Goal: Task Accomplishment & Management: Complete application form

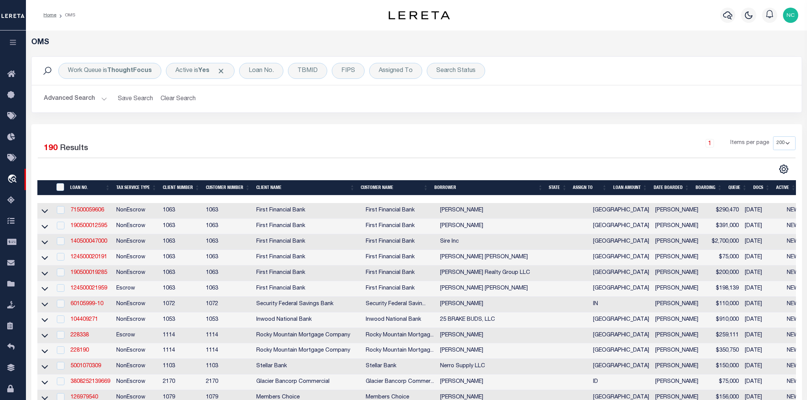
select select "200"
click at [411, 77] on div "Assigned To" at bounding box center [395, 71] width 53 height 16
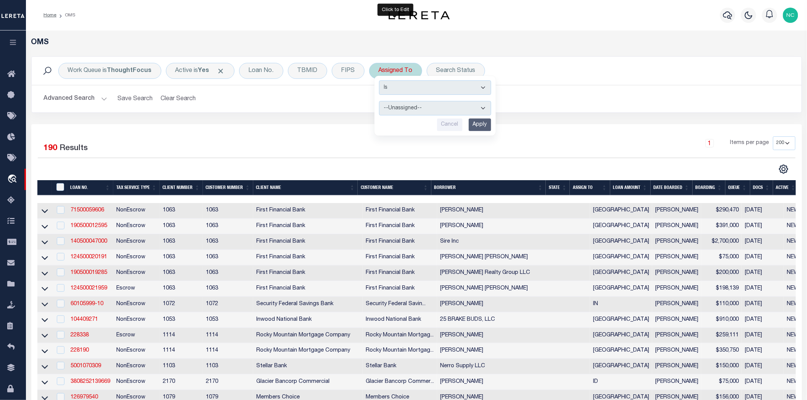
click at [453, 113] on select "--Unassigned-- Abdul Muzain Agustin Fernandez Ahmad Darwish Alberto Estrada All…" at bounding box center [435, 108] width 112 height 14
select select "[PERSON_NAME]"
click at [379, 101] on select "--Unassigned-- Abdul Muzain Agustin Fernandez Ahmad Darwish Alberto Estrada All…" at bounding box center [435, 108] width 112 height 14
click at [483, 125] on input "Apply" at bounding box center [480, 125] width 23 height 13
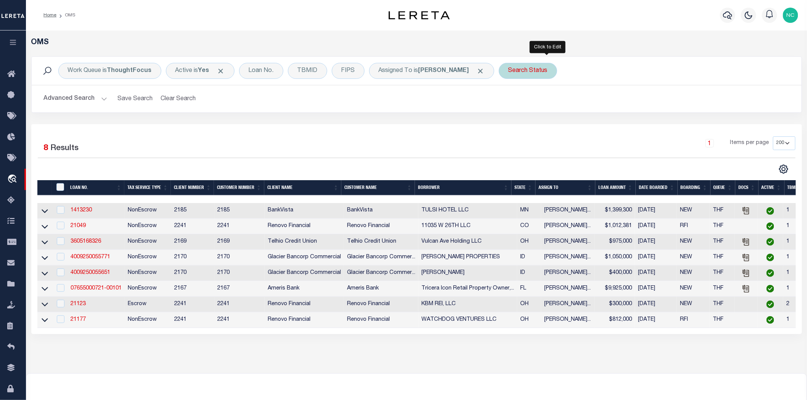
click at [557, 78] on div "Search Status" at bounding box center [528, 71] width 58 height 16
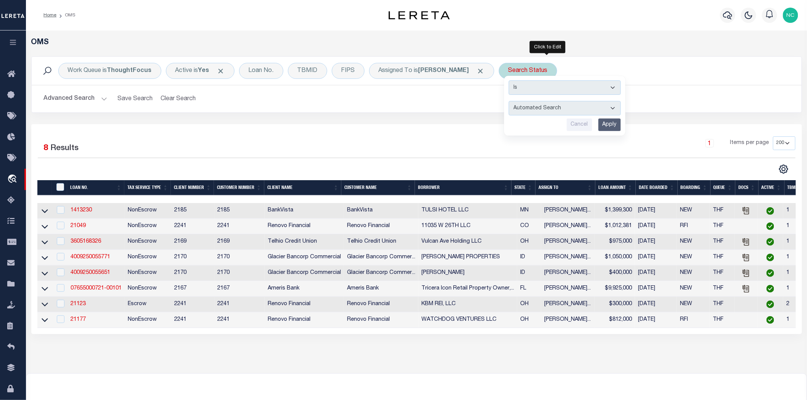
drag, startPoint x: 576, startPoint y: 104, endPoint x: 575, endPoint y: 98, distance: 6.6
click at [576, 104] on select "Automated Search Bad Parcel Complete Duplicate Parcel High Dollar Reporting In …" at bounding box center [565, 108] width 112 height 14
select select "IP"
click at [528, 101] on select "Automated Search Bad Parcel Complete Duplicate Parcel High Dollar Reporting In …" at bounding box center [565, 108] width 112 height 14
click at [621, 126] on input "Apply" at bounding box center [609, 125] width 23 height 13
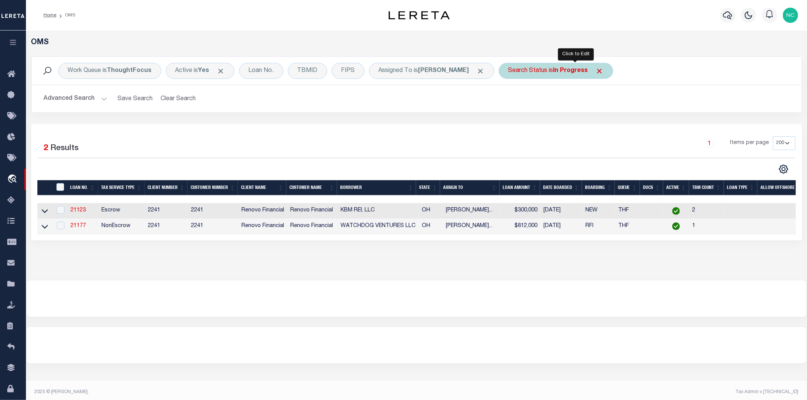
click at [586, 71] on b "In Progress" at bounding box center [570, 71] width 35 height 6
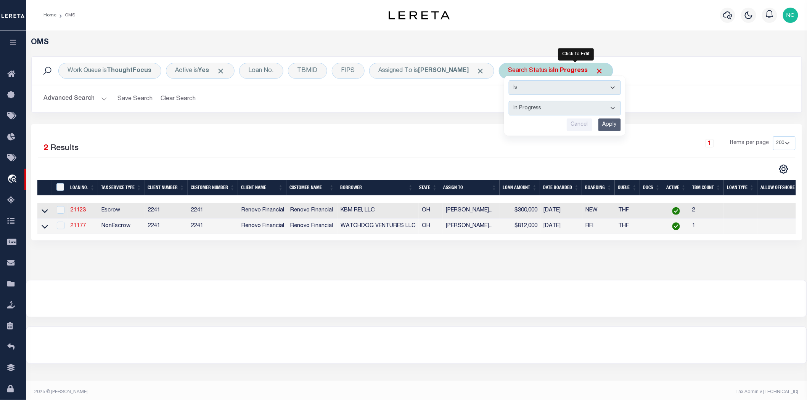
click at [621, 107] on select "Automated Search Bad Parcel Complete Duplicate Parcel High Dollar Reporting In …" at bounding box center [565, 108] width 112 height 14
select select "RD"
click at [528, 101] on select "Automated Search Bad Parcel Complete Duplicate Parcel High Dollar Reporting In …" at bounding box center [565, 108] width 112 height 14
click at [621, 127] on input "Apply" at bounding box center [609, 125] width 23 height 13
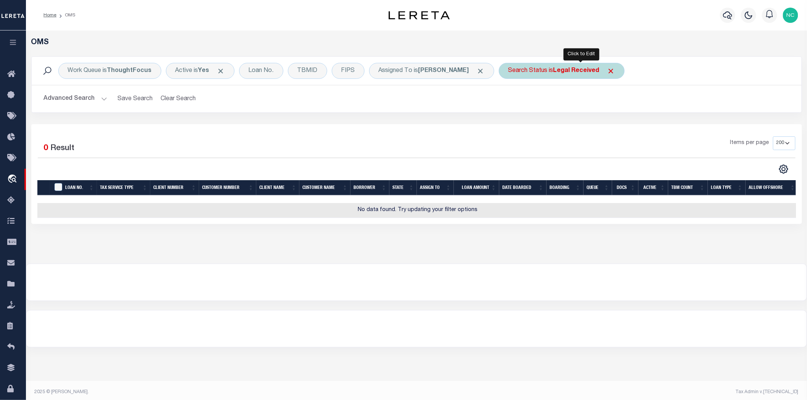
click at [570, 69] on div "Search Status is Legal Received" at bounding box center [562, 71] width 126 height 16
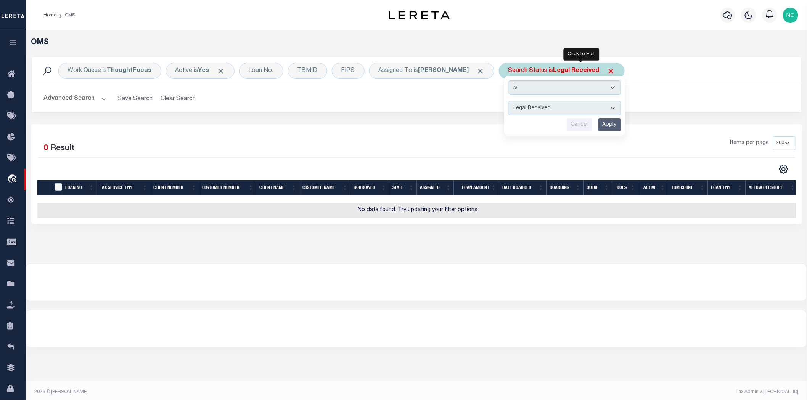
click at [587, 116] on select "Automated Search Bad Parcel Complete Duplicate Parcel High Dollar Reporting In …" at bounding box center [565, 108] width 112 height 14
select select "IP"
click at [528, 101] on select "Automated Search Bad Parcel Complete Duplicate Parcel High Dollar Reporting In …" at bounding box center [565, 108] width 112 height 14
click at [621, 119] on input "Apply" at bounding box center [609, 125] width 23 height 13
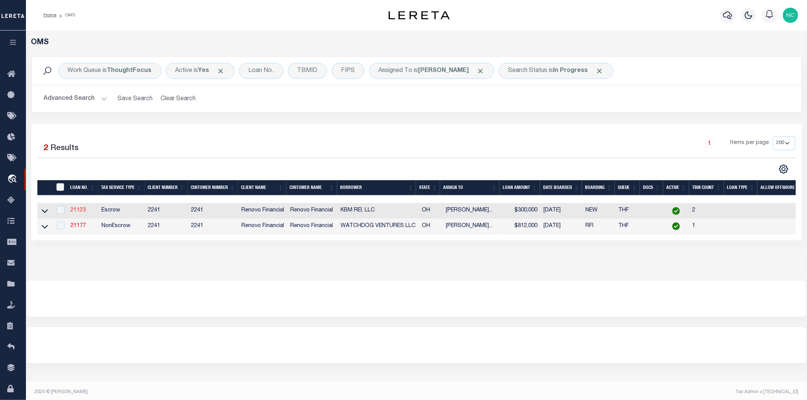
click at [76, 210] on link "21123" at bounding box center [78, 210] width 15 height 5
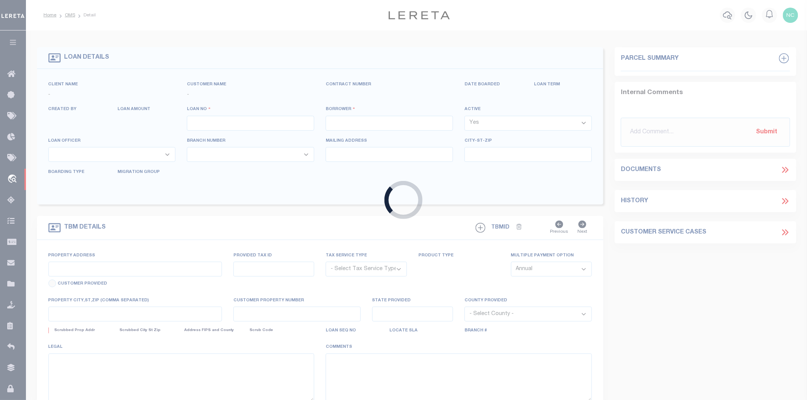
type input "21123"
type input "KBM REI, LLC"
select select
type input "6220 Emberwood Rd"
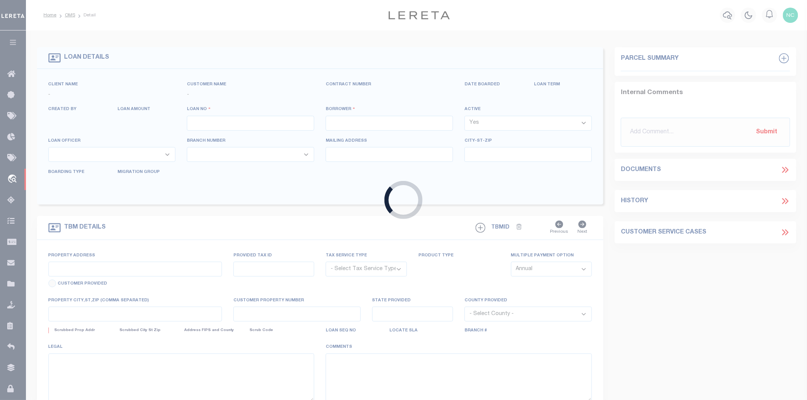
type input "Dublin OH 43017"
select select "400"
select select "Escrow"
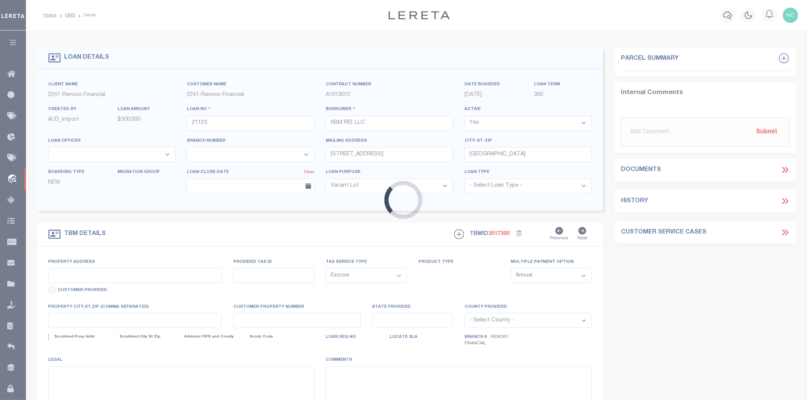
type input "10 Maple Street"
select select
type input "Jeffersonville, OH 43128"
type input "a0kUS00000D9RUY"
type input "OH"
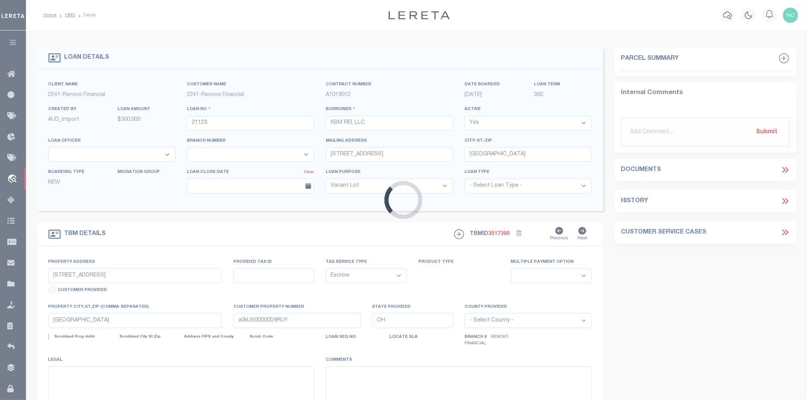
select select
type textarea "LEGAL REQUIRED"
select select "164194"
select select "25066"
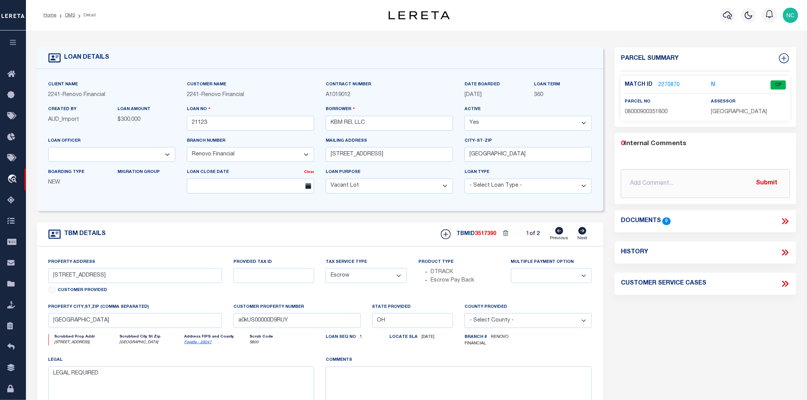
scroll to position [42, 0]
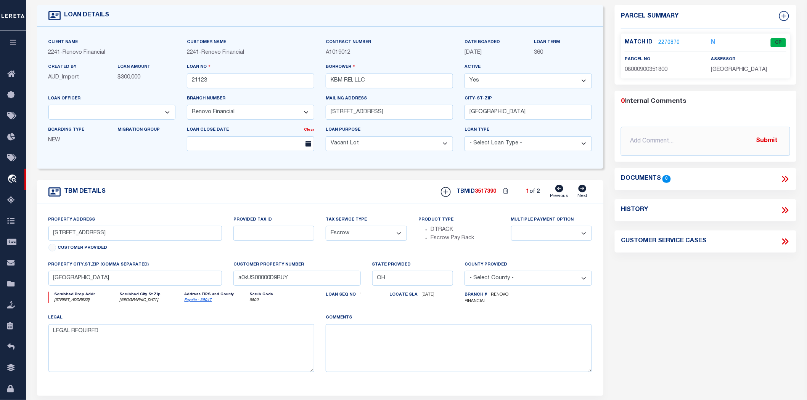
click at [669, 41] on link "2270870" at bounding box center [668, 43] width 21 height 8
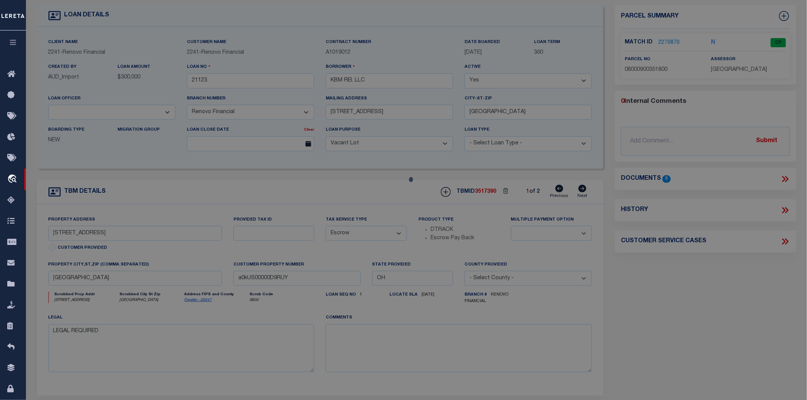
checkbox input "false"
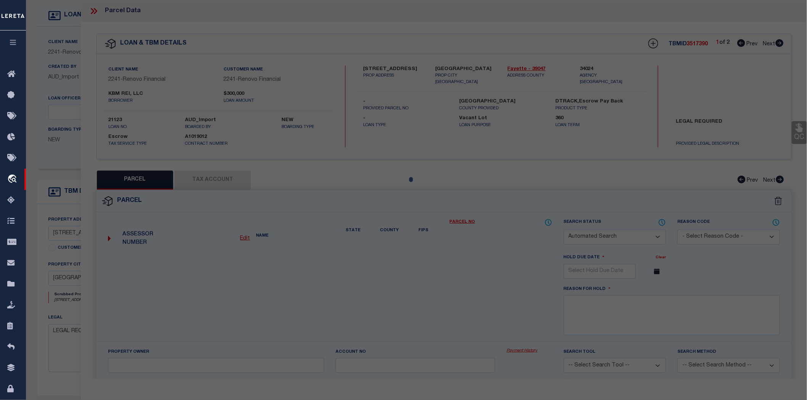
select select "CP"
type input "LUTZ JOYCE"
select select "ATL"
select select "ADD"
type input "10 Maple Street LOT 10"
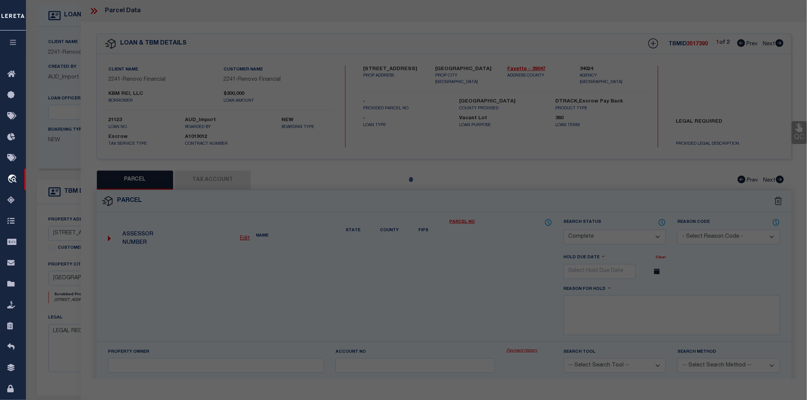
checkbox input "false"
type input "Jeffersonville, OH 43128"
type textarea "BENDLE 50X180"
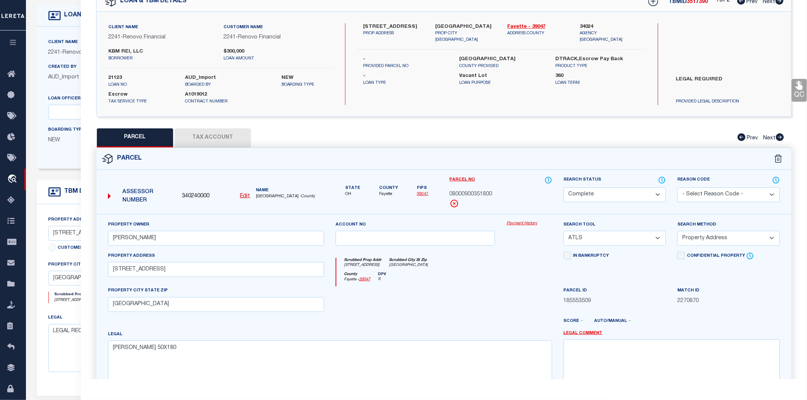
scroll to position [0, 0]
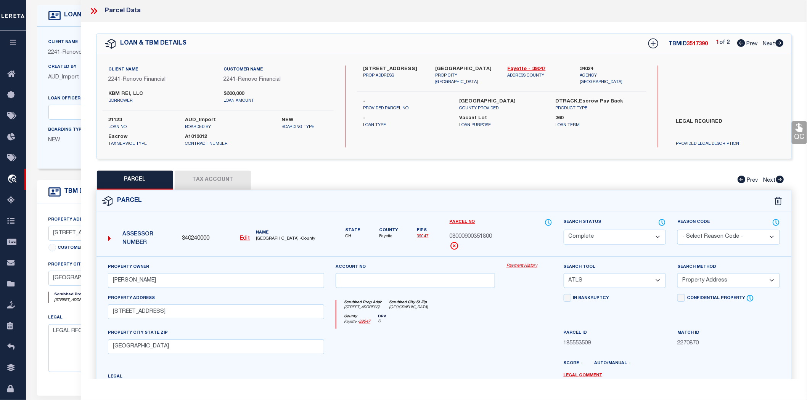
click at [95, 13] on icon at bounding box center [94, 11] width 10 height 10
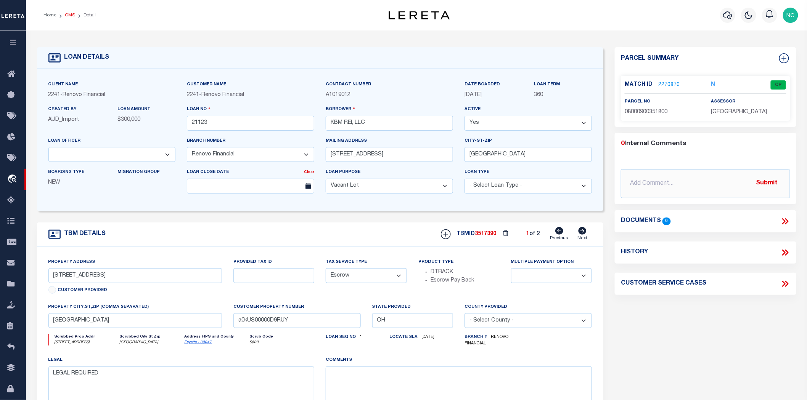
click at [67, 17] on link "OMS" at bounding box center [70, 15] width 10 height 5
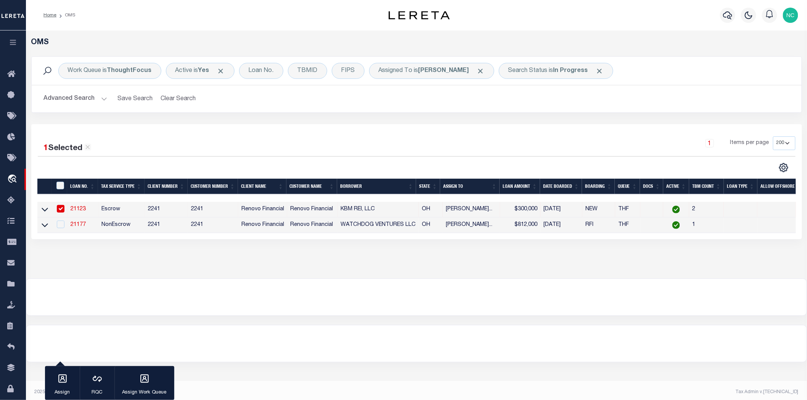
click at [61, 211] on input "checkbox" at bounding box center [61, 209] width 8 height 8
checkbox input "false"
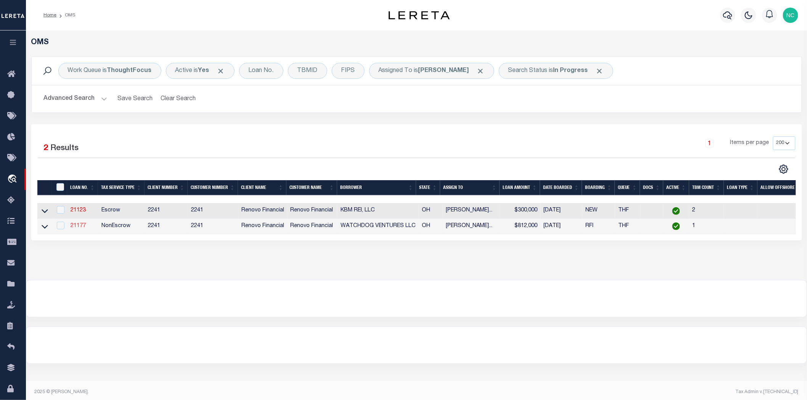
click at [79, 228] on link "21177" at bounding box center [78, 226] width 15 height 5
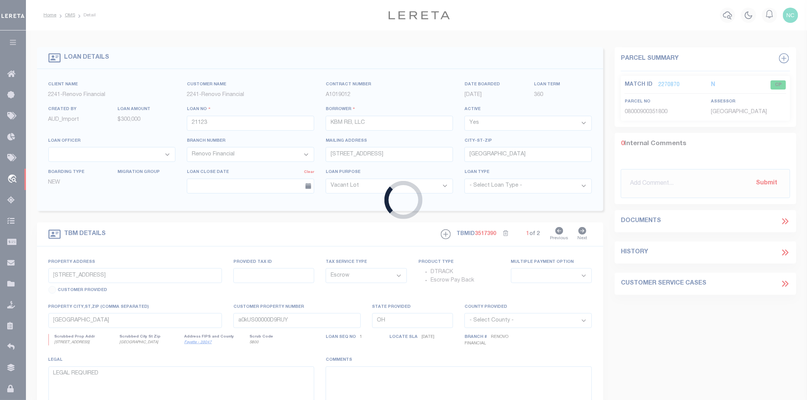
type input "21177"
type input "WATCHDOG VENTURES LLC"
type input "7529 BLACKLICK RIDGE BLVD"
type input "BLCKLICK OH 43004"
select select "NonEscrow"
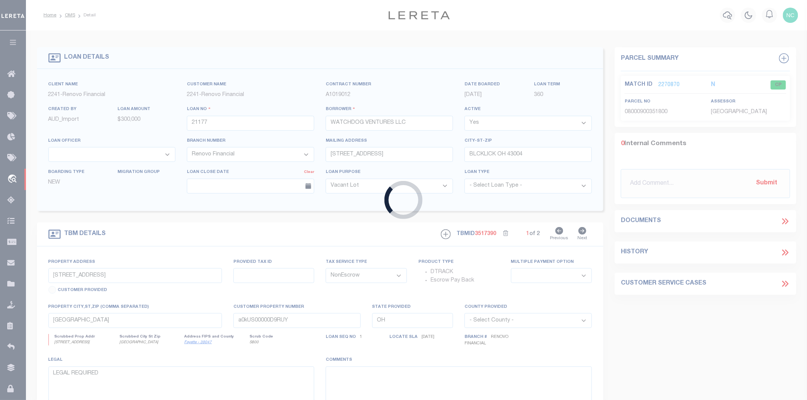
type input "194 Hamilton Avenue"
select select
type input "Columbus, OH 43203"
type input "a0kUS00000DH742"
select select
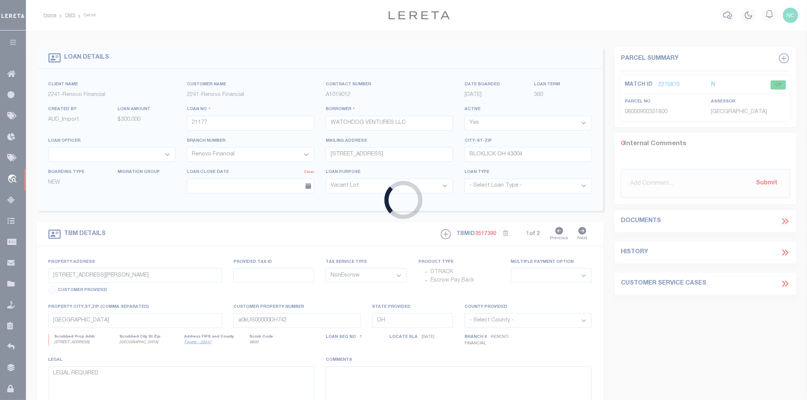
select select "25066"
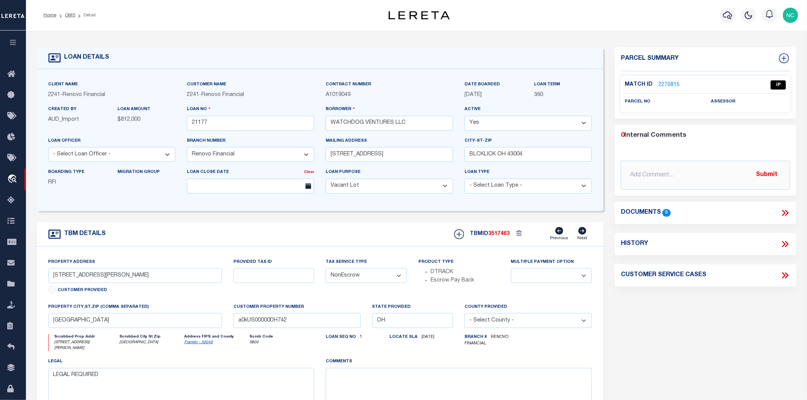
click at [669, 83] on link "2270815" at bounding box center [668, 85] width 21 height 8
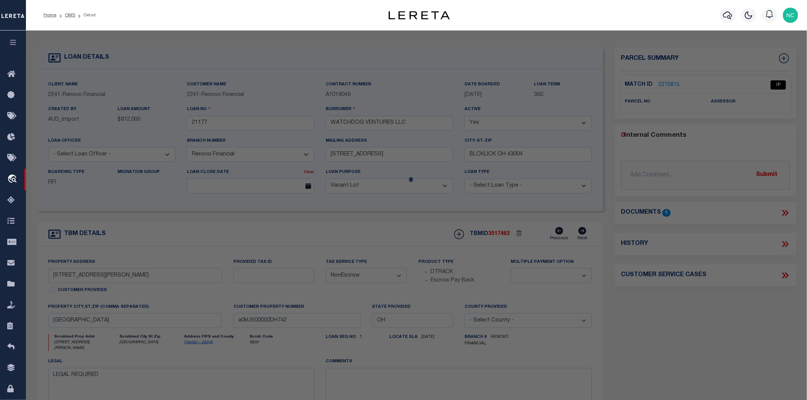
select select "AS"
select select
checkbox input "false"
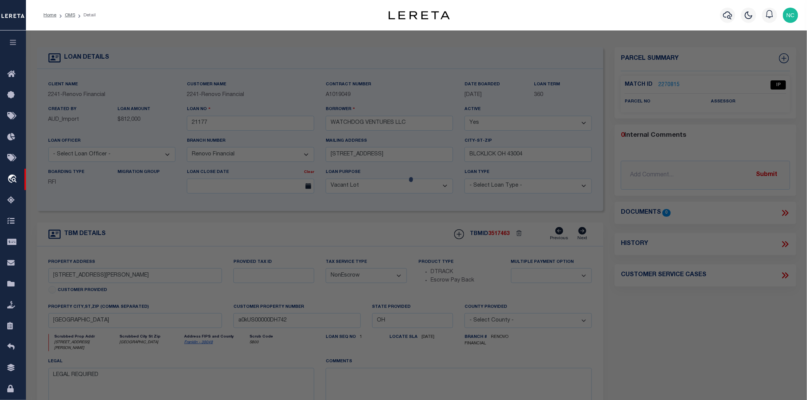
select select "IP"
checkbox input "false"
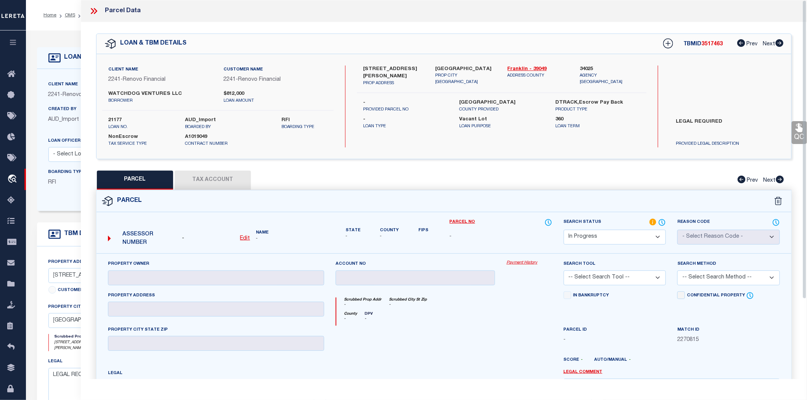
click at [95, 11] on icon at bounding box center [94, 11] width 10 height 10
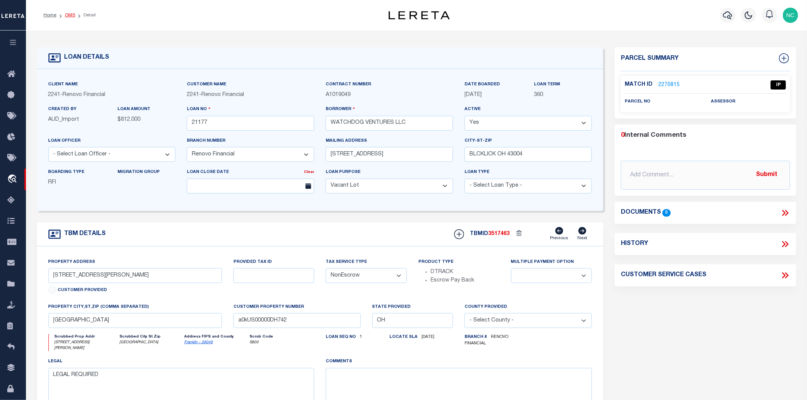
click at [68, 13] on link "OMS" at bounding box center [70, 15] width 10 height 5
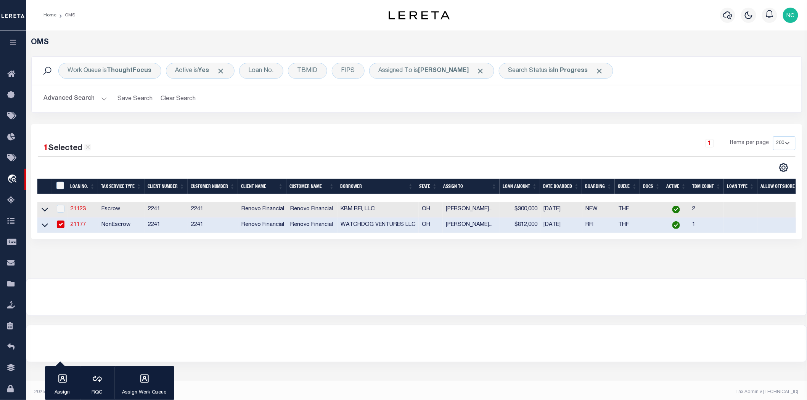
click at [59, 223] on input "checkbox" at bounding box center [61, 225] width 8 height 8
checkbox input "false"
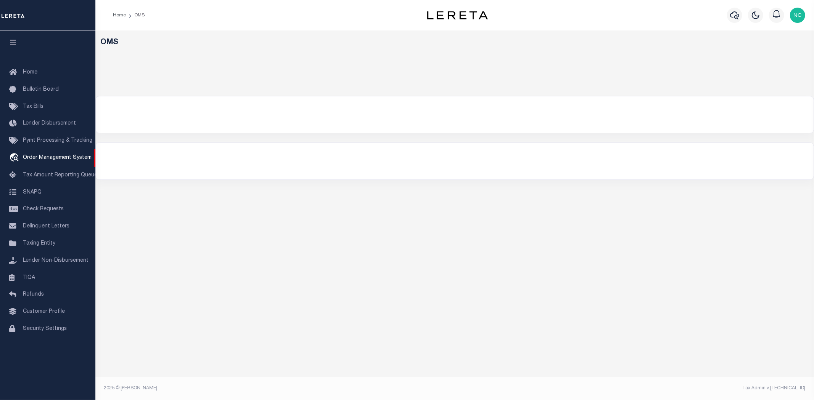
select select "200"
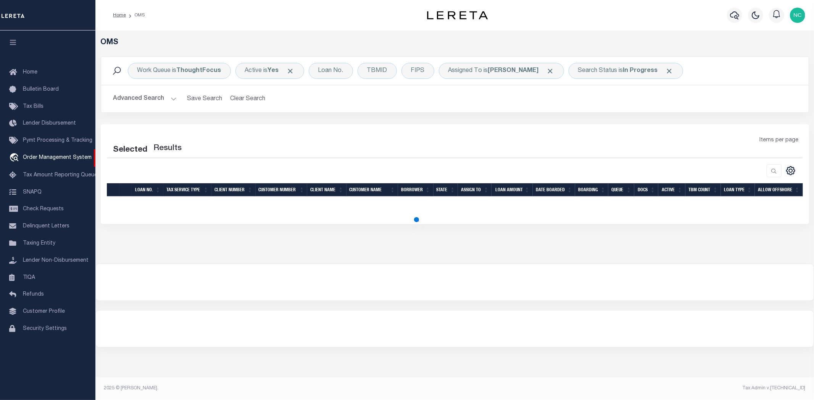
select select "200"
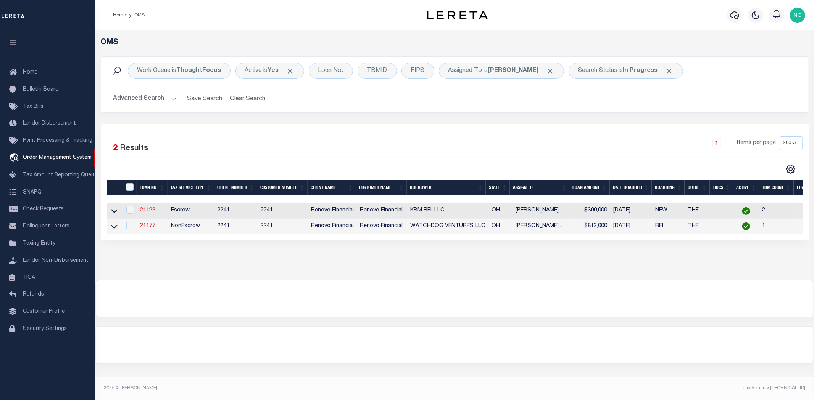
click at [146, 212] on link "21123" at bounding box center [147, 210] width 15 height 5
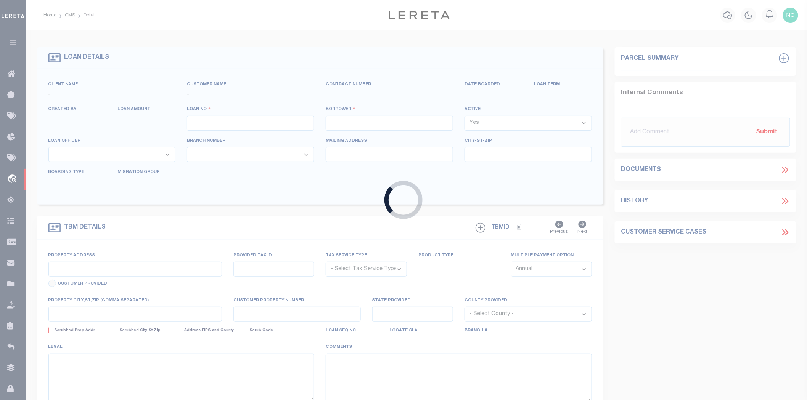
type input "21123"
type input "KBM REI, LLC"
select select
type input "6220 Emberwood Rd"
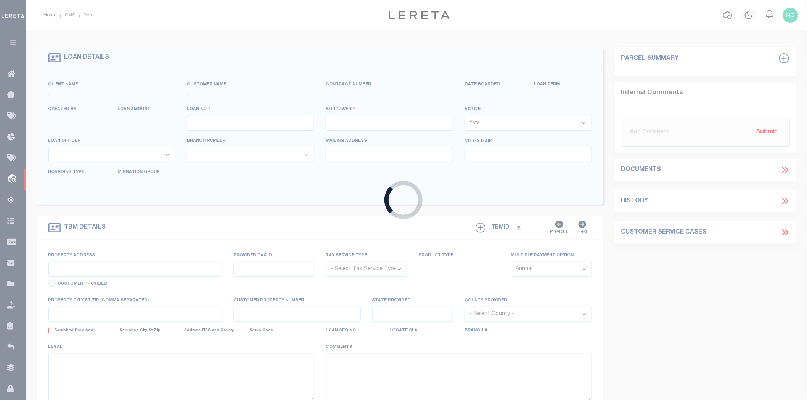
type input "Dublin OH 43017"
select select "400"
select select "Escrow"
select select "164194"
select select "25066"
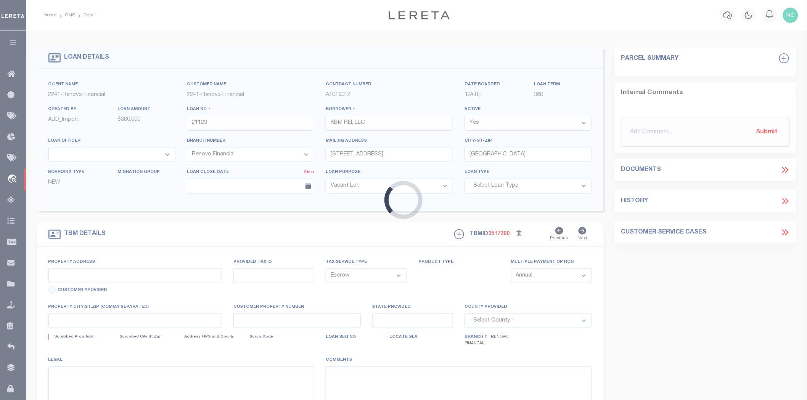
type input "10 Maple Street"
select select
type input "Jeffersonville, OH 43128"
type input "a0kUS00000D9RUY"
type input "OH"
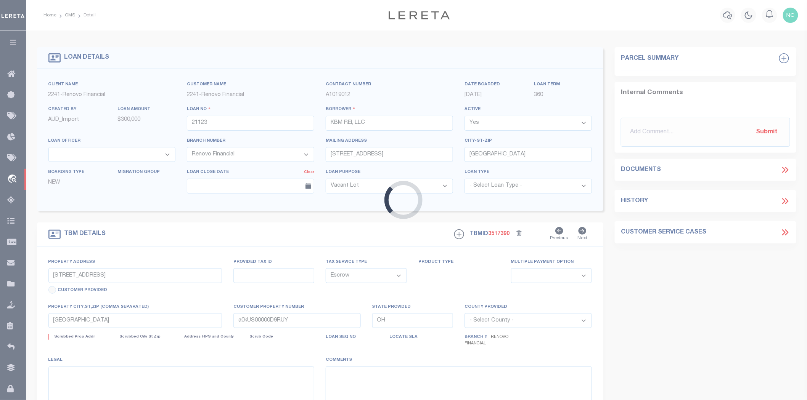
select select
type textarea "LEGAL REQUIRED"
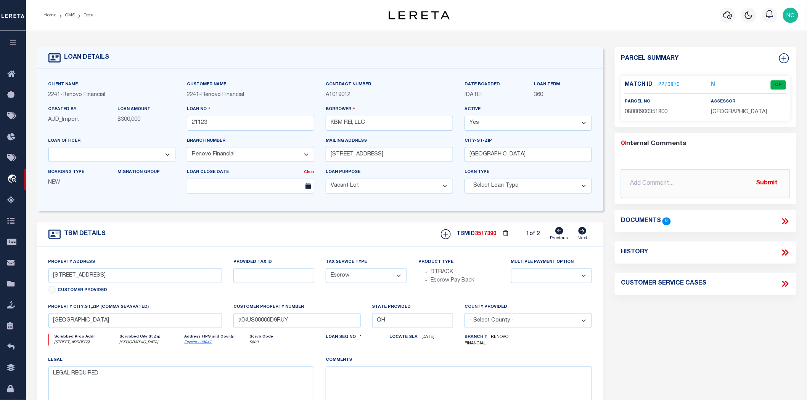
click at [639, 82] on label "Match ID" at bounding box center [642, 85] width 34 height 8
click at [666, 83] on link "2270870" at bounding box center [668, 85] width 21 height 8
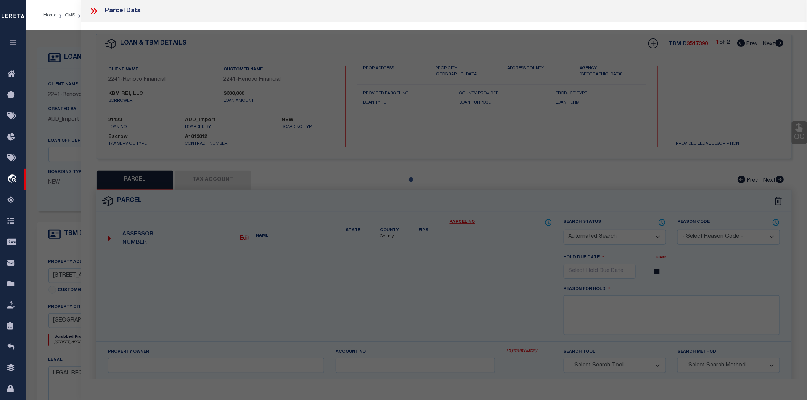
checkbox input "false"
select select "CP"
type input "LUTZ JOYCE"
select select "ATL"
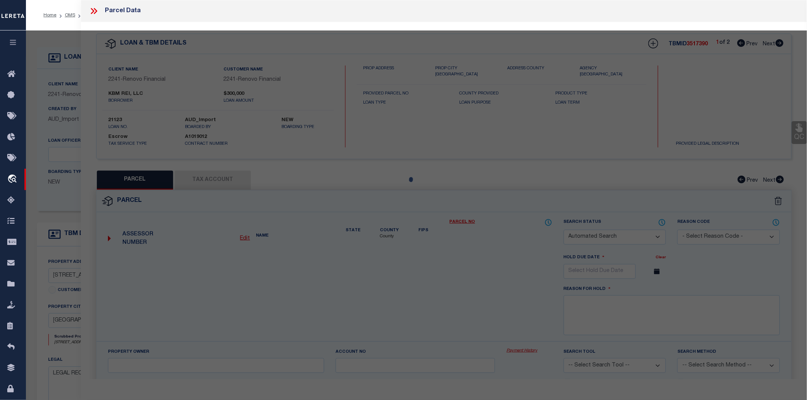
select select "ADD"
type input "10 Maple Street LOT 10"
checkbox input "false"
type input "Jeffersonville, OH 43128"
type textarea "BENDLE 50X180"
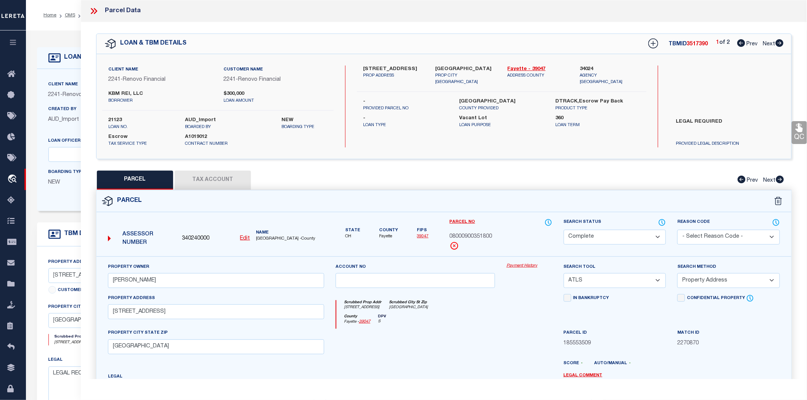
click at [782, 43] on icon at bounding box center [780, 43] width 8 height 8
select select "AS"
select select
checkbox input "false"
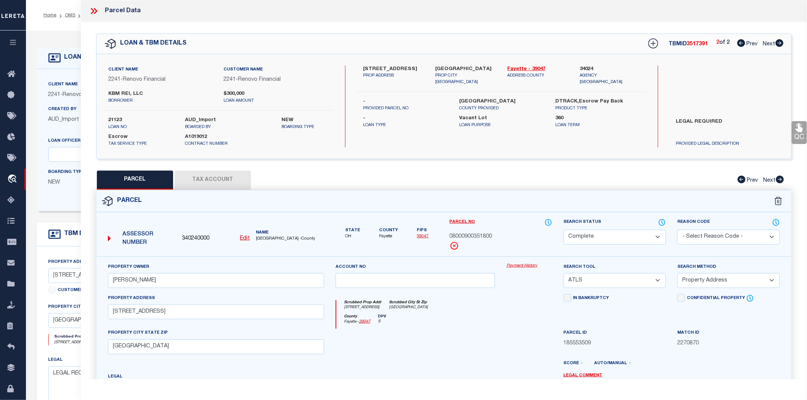
checkbox input "false"
select select "IP"
checkbox input "false"
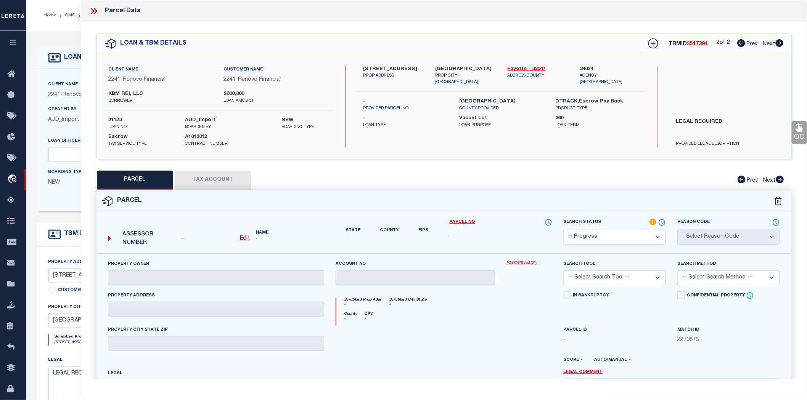
click at [740, 43] on icon at bounding box center [741, 43] width 8 height 8
select select "AS"
checkbox input "false"
select select "CP"
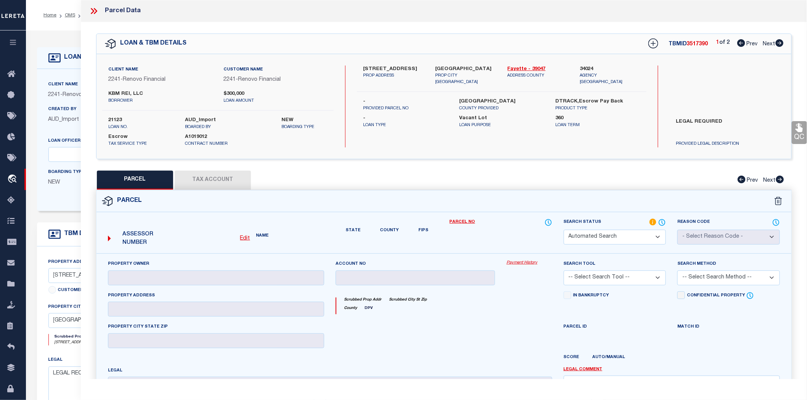
type input "LUTZ JOYCE"
select select "ATL"
select select "ADD"
type input "10 Maple Street LOT 10"
checkbox input "false"
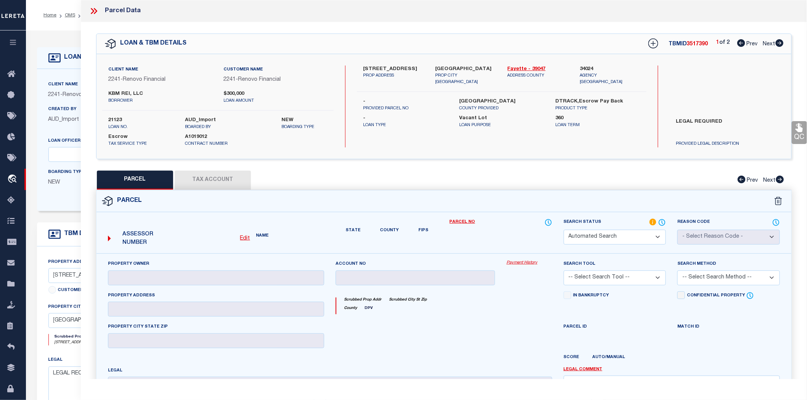
type input "Jeffersonville, OH 43128"
type textarea "BENDLE 50X180"
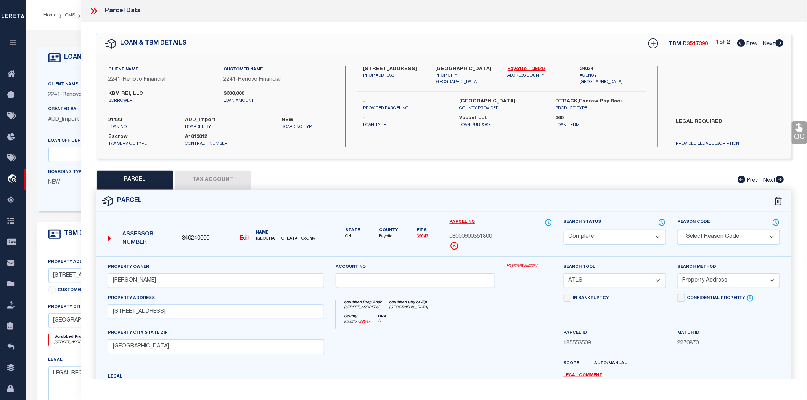
click at [781, 43] on icon at bounding box center [779, 43] width 8 height 8
select select "AS"
select select
checkbox input "false"
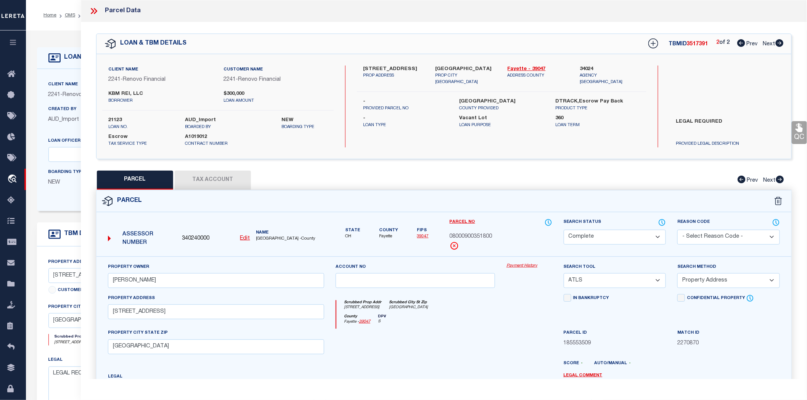
checkbox input "false"
select select "IP"
checkbox input "false"
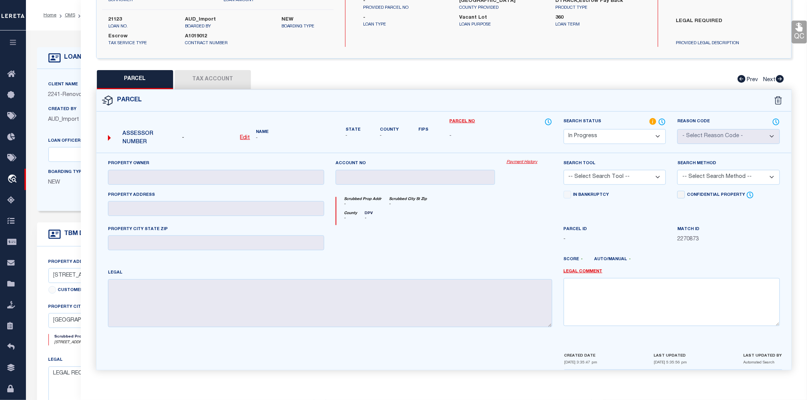
scroll to position [16, 0]
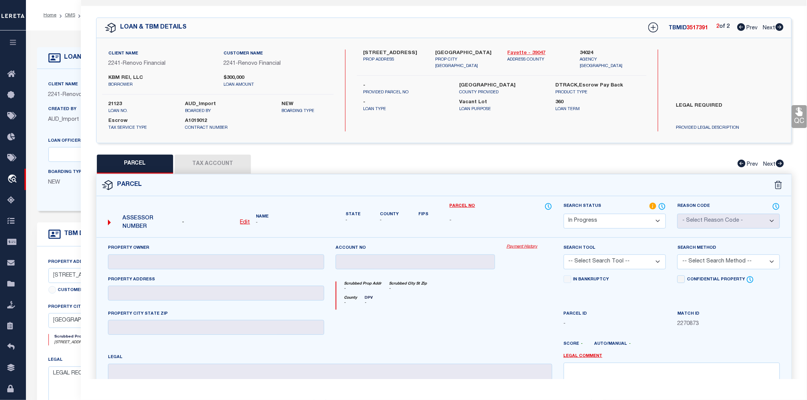
click at [524, 51] on link "Fayette - 39047" at bounding box center [538, 54] width 61 height 8
drag, startPoint x: 363, startPoint y: 51, endPoint x: 396, endPoint y: 51, distance: 32.0
click at [396, 51] on label "5 Vine Street" at bounding box center [393, 54] width 61 height 8
copy label "5 Vine Street"
click at [127, 77] on label "KBM REI, LLC" at bounding box center [160, 78] width 104 height 8
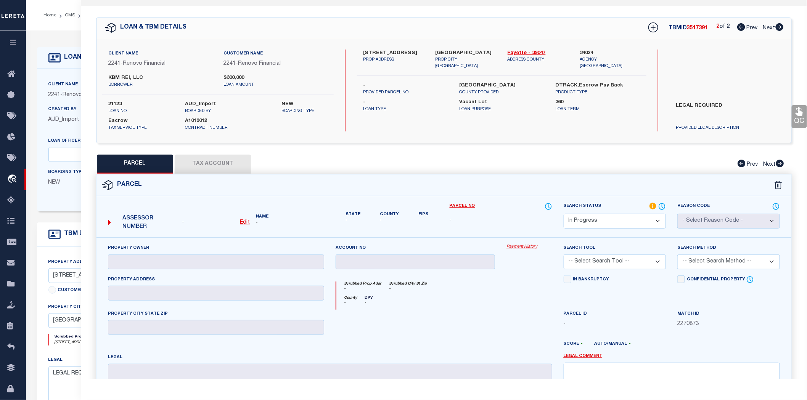
click at [127, 77] on label "KBM REI, LLC" at bounding box center [160, 78] width 104 height 8
copy div "KBM REI, LLC"
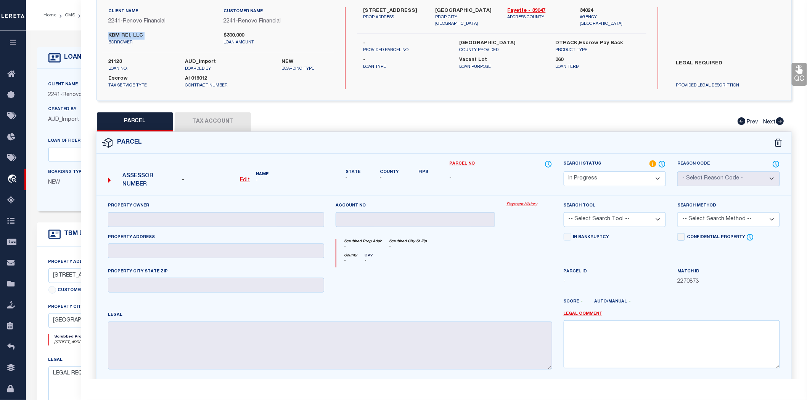
click at [741, 119] on icon at bounding box center [742, 121] width 8 height 8
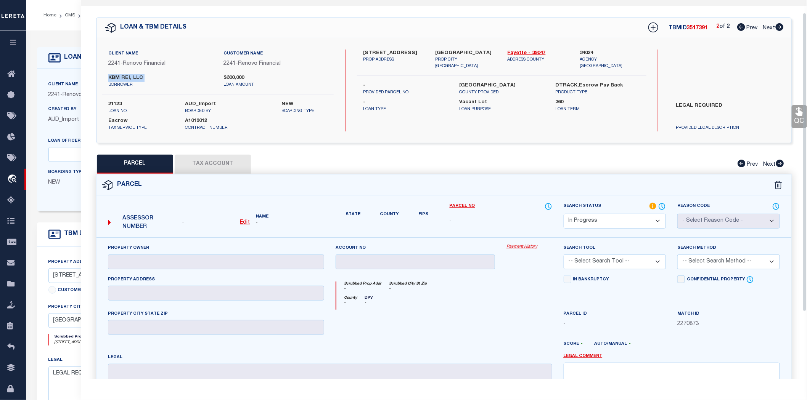
scroll to position [0, 0]
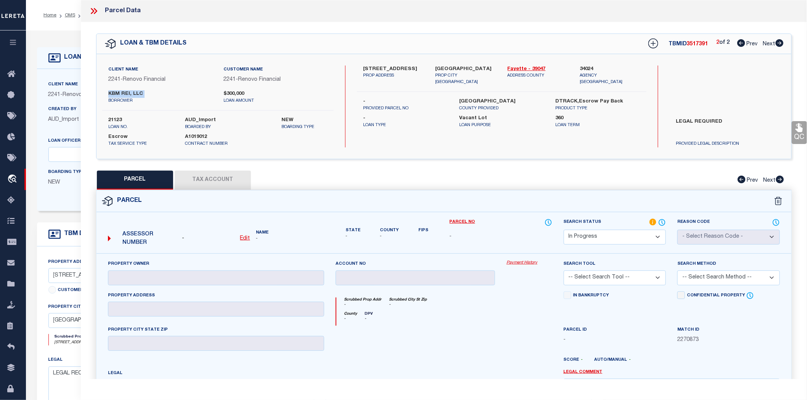
click at [740, 44] on icon at bounding box center [741, 43] width 8 height 8
select select "AS"
checkbox input "false"
select select "CP"
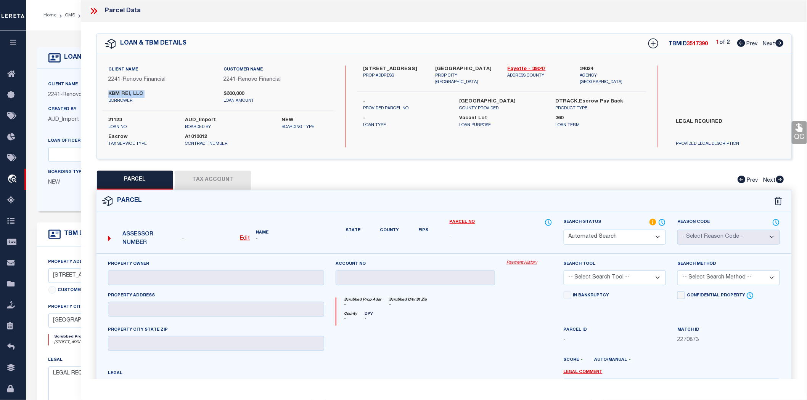
type input "LUTZ JOYCE"
select select "ATL"
select select "ADD"
type input "10 Maple Street LOT 10"
checkbox input "false"
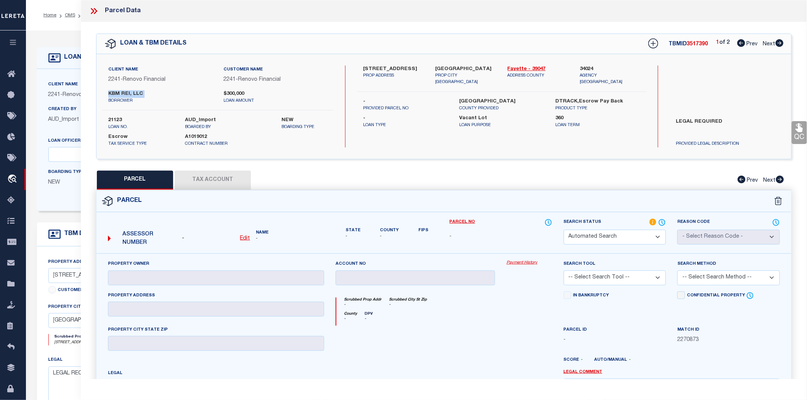
type input "Jeffersonville, OH 43128"
type textarea "BENDLE 50X180"
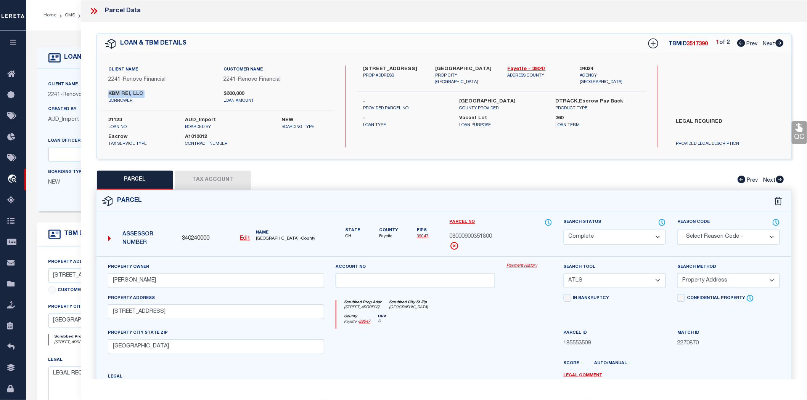
click at [780, 43] on icon at bounding box center [779, 43] width 8 height 8
select select "AS"
select select
checkbox input "false"
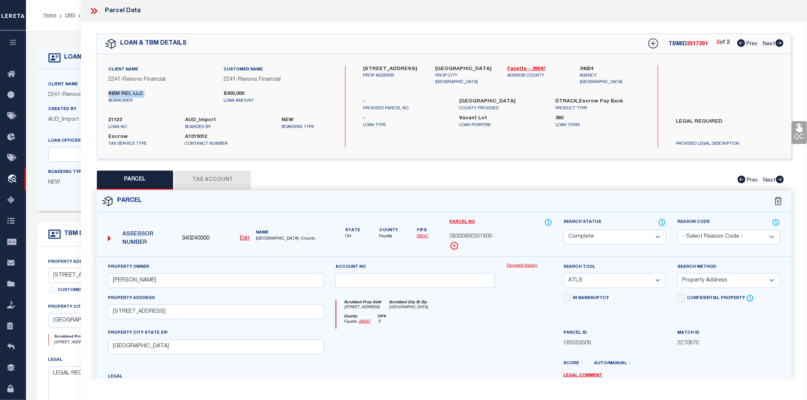
checkbox input "false"
select select "IP"
checkbox input "false"
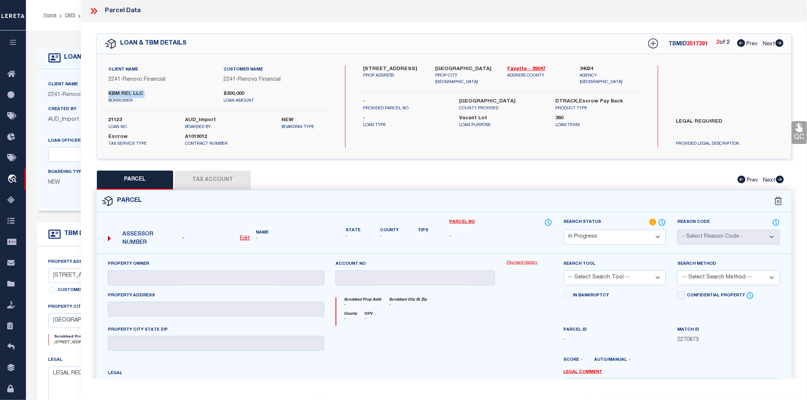
click at [743, 40] on icon at bounding box center [741, 43] width 8 height 8
select select "AS"
checkbox input "false"
select select "CP"
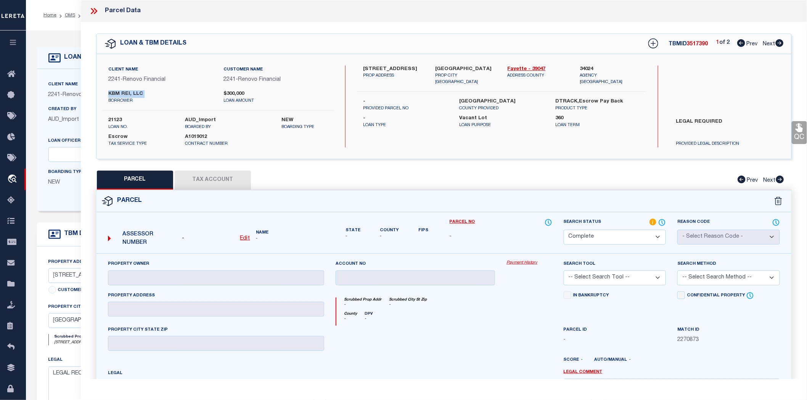
type input "LUTZ JOYCE"
select select "ATL"
select select "ADD"
type input "10 Maple Street LOT 10"
checkbox input "false"
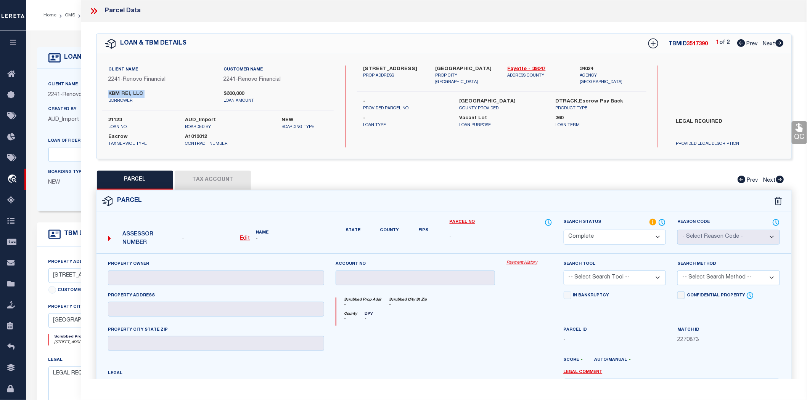
type input "Jeffersonville, OH 43128"
type textarea "BENDLE 50X180"
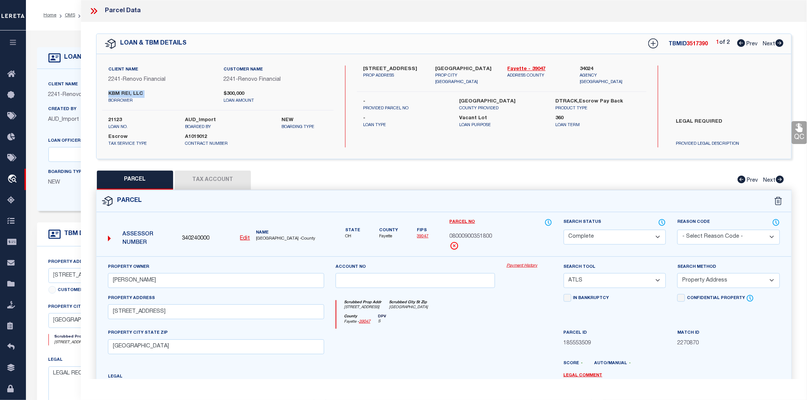
click at [780, 42] on icon at bounding box center [780, 43] width 8 height 8
select select "AS"
select select
checkbox input "false"
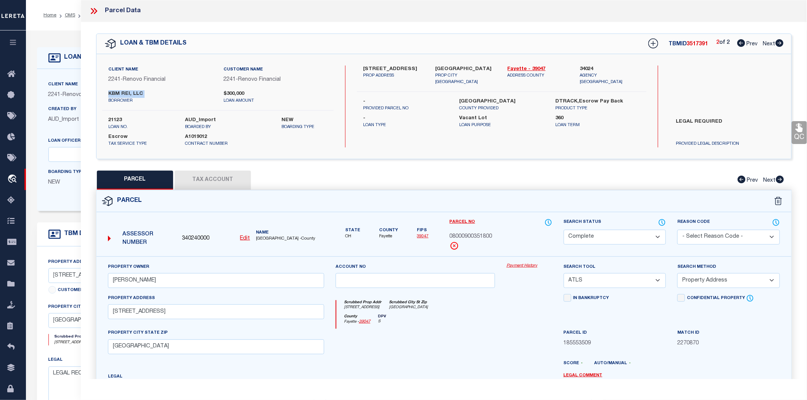
checkbox input "false"
select select "IP"
checkbox input "false"
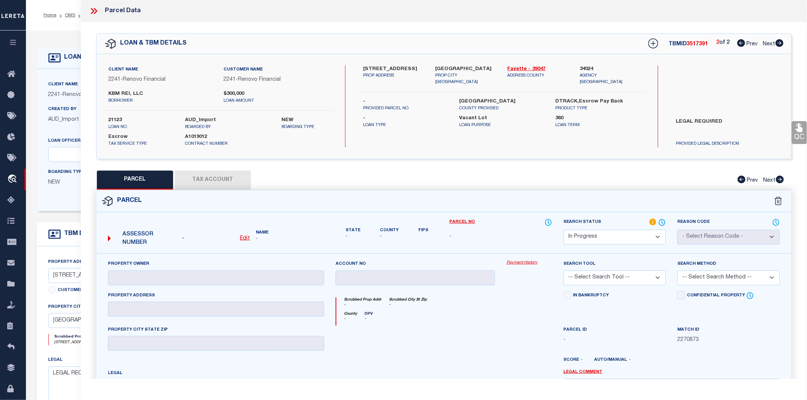
click at [520, 79] on div "5 Vine Street PROP ADDRESS Jeffersonville, OH 43128 PROP CITY ST ZIP Fayette - …" at bounding box center [502, 79] width 290 height 27
drag, startPoint x: 503, startPoint y: 65, endPoint x: 526, endPoint y: 68, distance: 23.1
click at [526, 68] on div "Fayette - 39047 ADDRESS COUNTY" at bounding box center [538, 76] width 72 height 20
copy link "Fayette"
click at [706, 121] on label "LEGAL REQUIRED" at bounding box center [727, 129] width 115 height 23
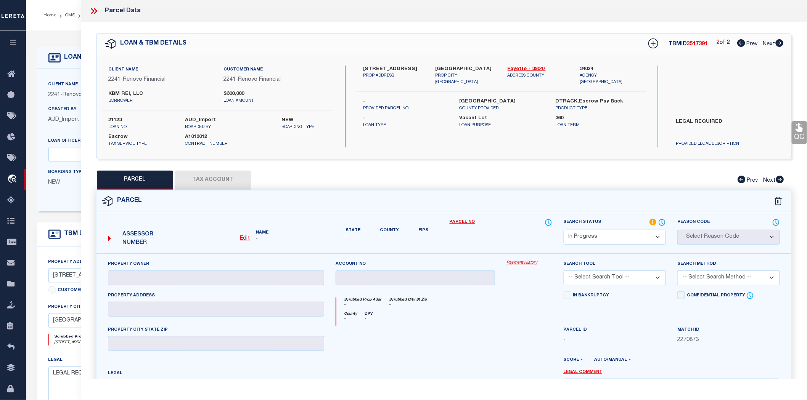
click at [706, 121] on label "LEGAL REQUIRED" at bounding box center [727, 129] width 115 height 23
copy div "LEGAL REQUIRED"
click at [599, 231] on select "Automated Search Bad Parcel Complete Duplicate Parcel High Dollar Reporting In …" at bounding box center [615, 237] width 103 height 15
select select "ND"
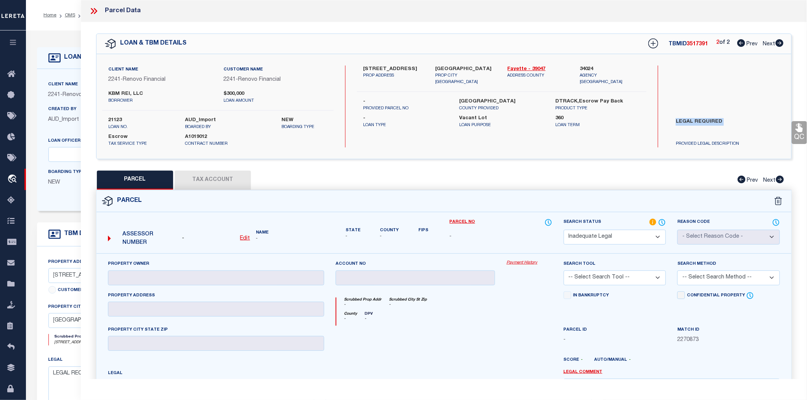
click at [564, 230] on select "Automated Search Bad Parcel Complete Duplicate Parcel High Dollar Reporting In …" at bounding box center [615, 237] width 103 height 15
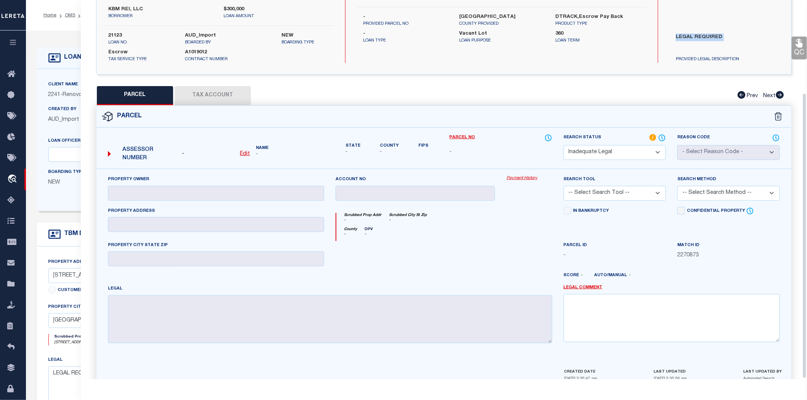
scroll to position [123, 0]
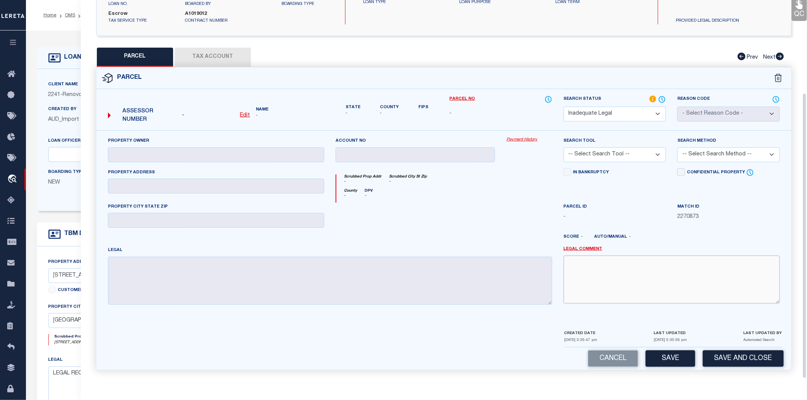
click at [588, 270] on textarea at bounding box center [672, 280] width 216 height 48
paste textarea "LEGAL REQUIRED"
type textarea "LEGAL REQUIRED"
click at [671, 363] on button "Save" at bounding box center [671, 359] width 50 height 16
select select "AS"
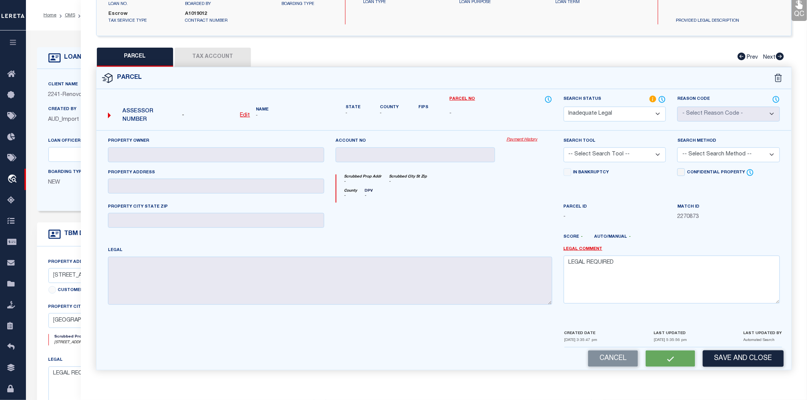
checkbox input "false"
select select "ND"
checkbox input "false"
type textarea "LEGAL REQUIRED"
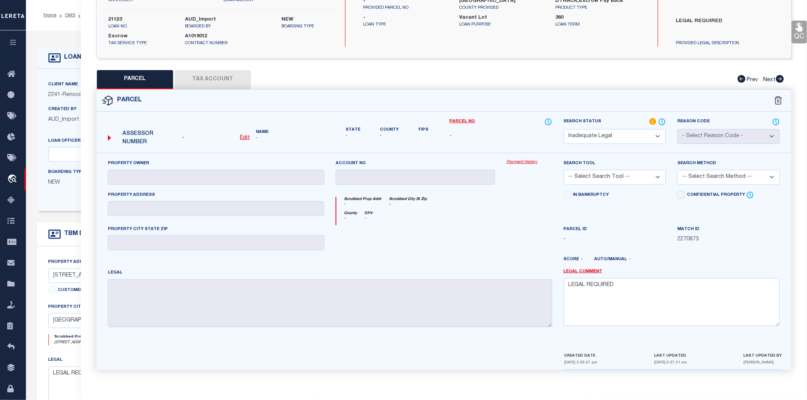
scroll to position [0, 0]
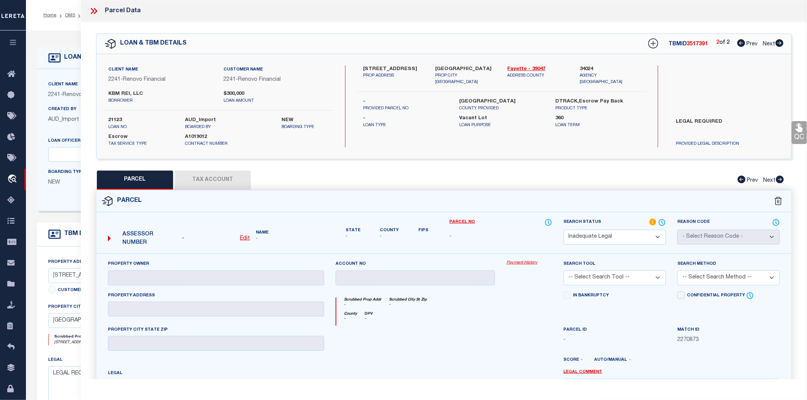
click at [94, 12] on icon at bounding box center [94, 11] width 10 height 10
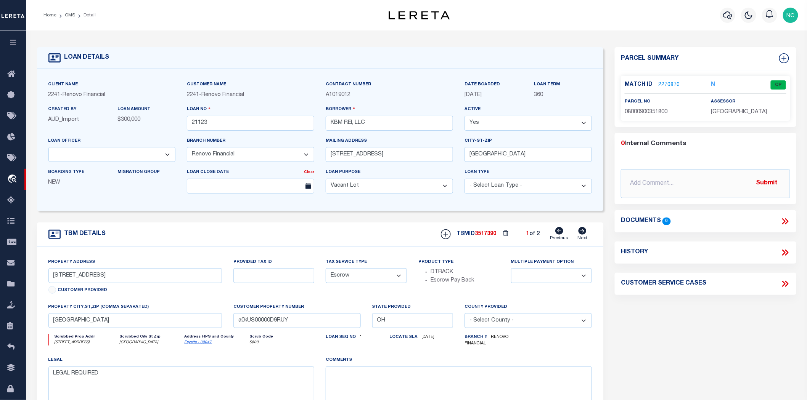
click at [666, 82] on link "2270870" at bounding box center [668, 85] width 21 height 8
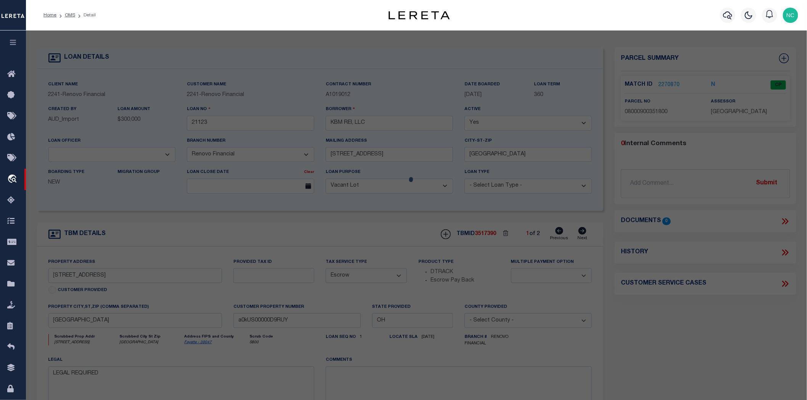
select select "AS"
checkbox input "false"
select select "CP"
type input "LUTZ JOYCE"
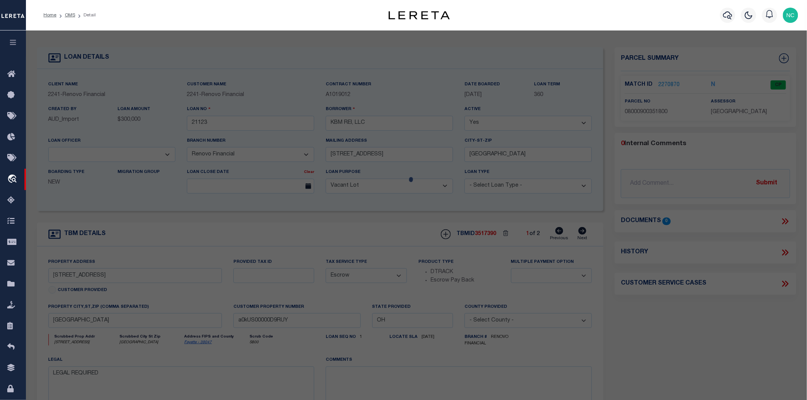
select select "ATL"
select select "ADD"
type input "10 Maple Street LOT 10"
checkbox input "false"
type input "Jeffersonville, OH 43128"
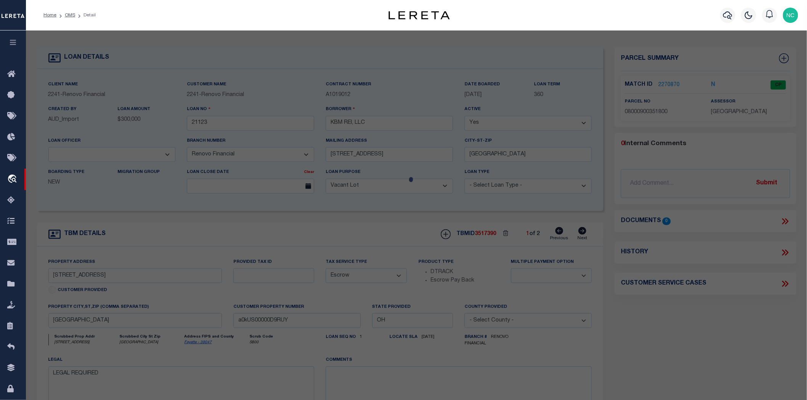
type textarea "BENDLE 50X180"
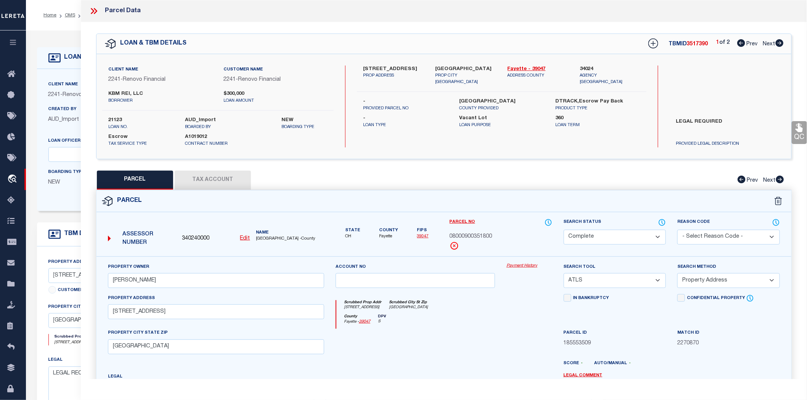
click at [780, 42] on icon at bounding box center [780, 43] width 8 height 8
select select "AS"
select select
checkbox input "false"
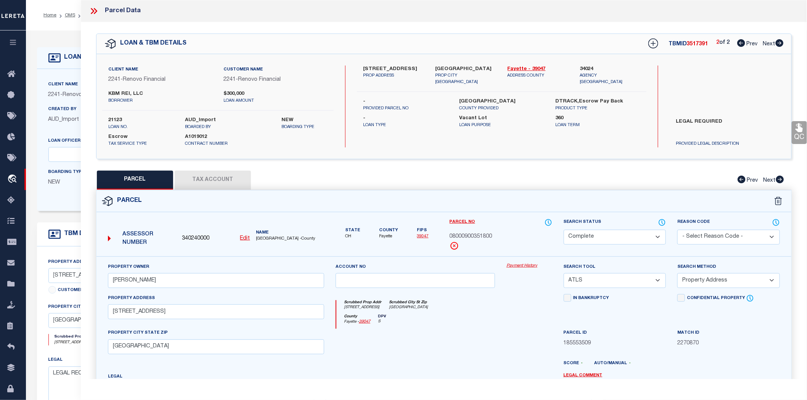
checkbox input "false"
select select "ND"
checkbox input "false"
type textarea "LEGAL REQUIRED"
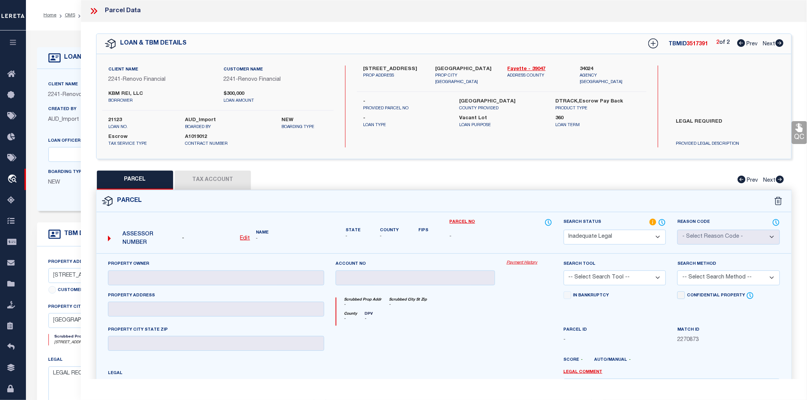
click at [93, 11] on icon at bounding box center [92, 11] width 3 height 6
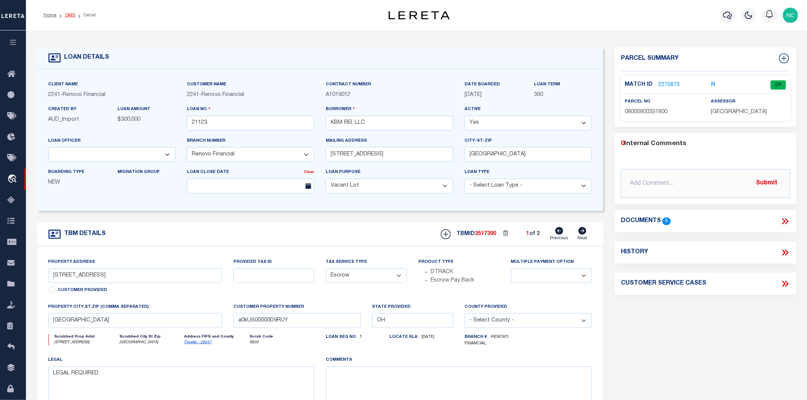
click at [66, 15] on link "OMS" at bounding box center [70, 15] width 10 height 5
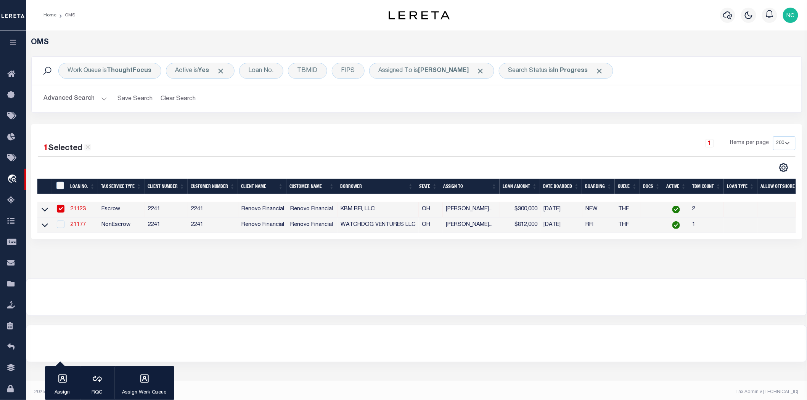
click at [58, 208] on input "checkbox" at bounding box center [61, 209] width 8 height 8
checkbox input "false"
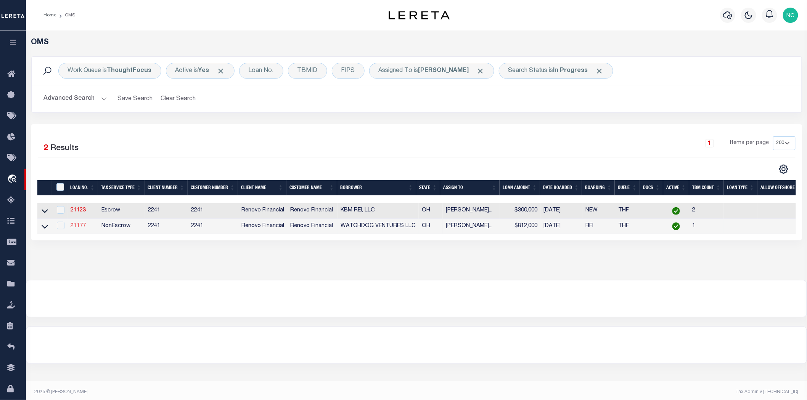
click at [80, 226] on link "21177" at bounding box center [78, 226] width 15 height 5
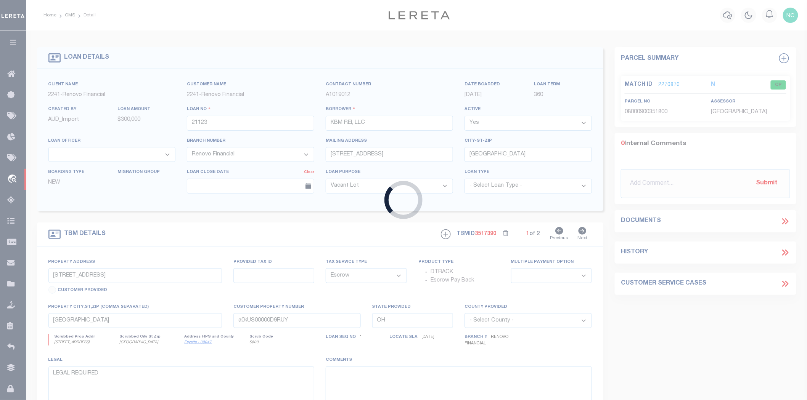
type input "21177"
type input "WATCHDOG VENTURES LLC"
type input "7529 BLACKLICK RIDGE BLVD"
type input "BLCKLICK OH 43004"
select select "NonEscrow"
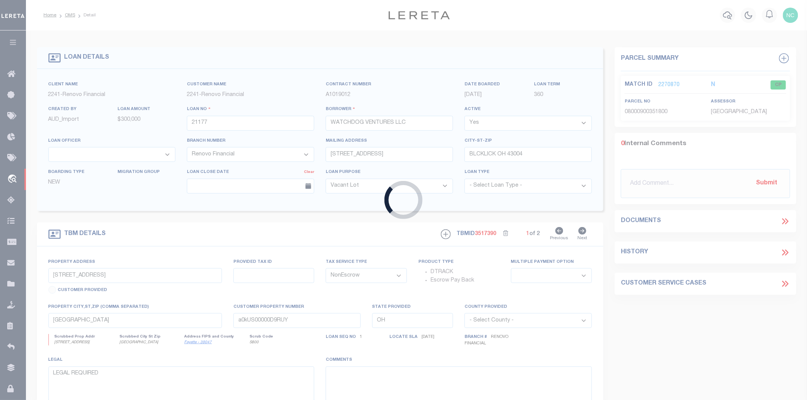
type input "194 Hamilton Avenue"
select select
type input "Columbus, OH 43203"
type input "a0kUS00000DH742"
select select
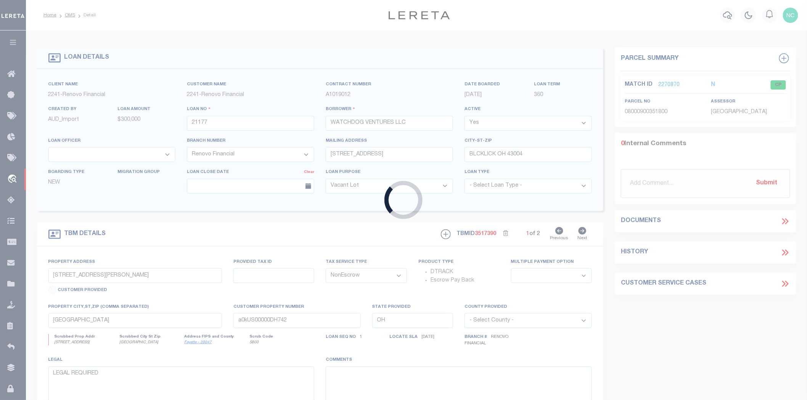
select select "25066"
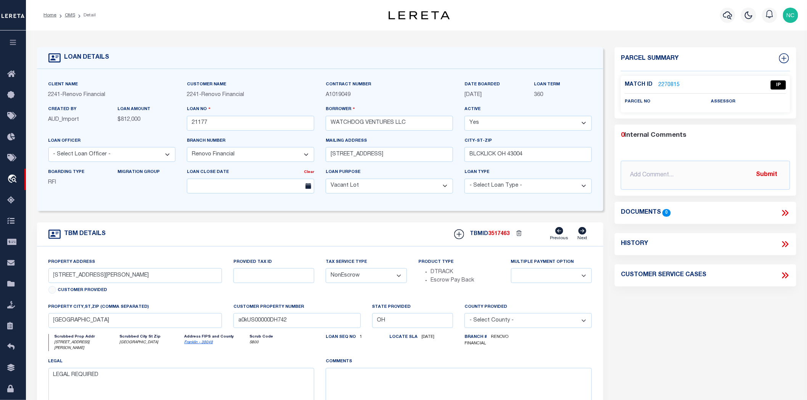
click at [666, 83] on link "2270815" at bounding box center [668, 85] width 21 height 8
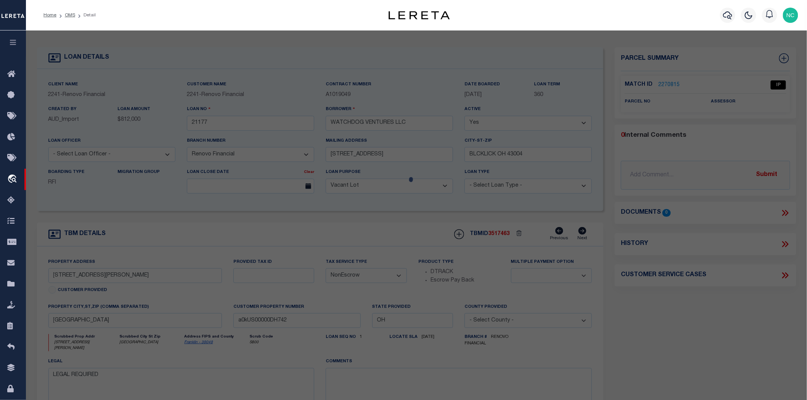
select select "AS"
checkbox input "false"
select select "IP"
checkbox input "false"
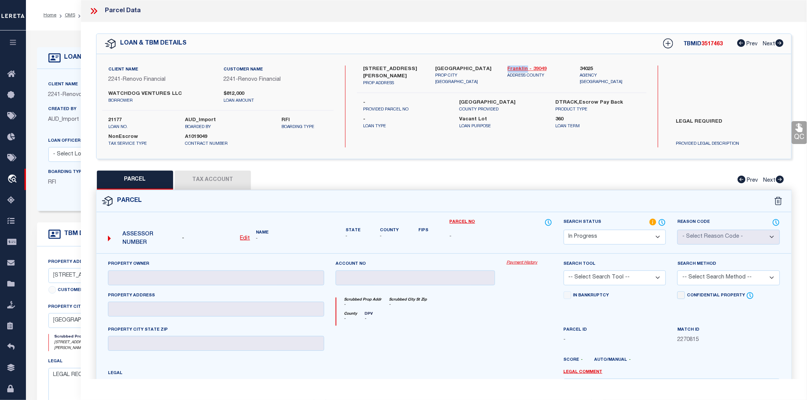
drag, startPoint x: 502, startPoint y: 69, endPoint x: 527, endPoint y: 67, distance: 24.8
click at [527, 67] on div "Franklin - 39049 ADDRESS COUNTY" at bounding box center [538, 76] width 72 height 21
copy link "Franklin"
click at [707, 119] on label "LEGAL REQUIRED" at bounding box center [727, 129] width 115 height 23
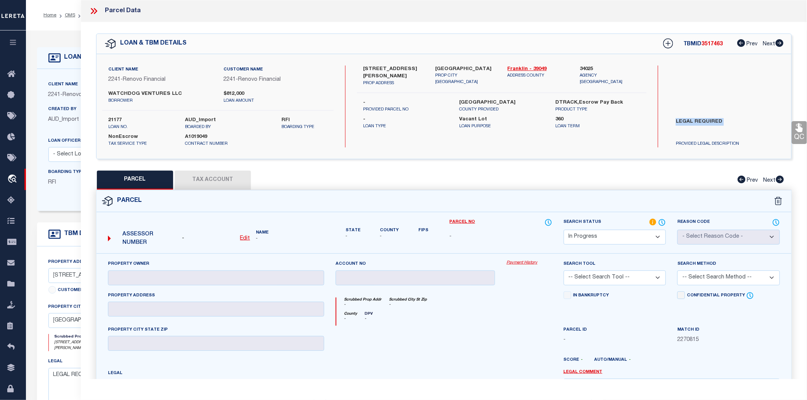
click at [707, 119] on label "LEGAL REQUIRED" at bounding box center [727, 129] width 115 height 23
copy div "LEGAL REQUIRED"
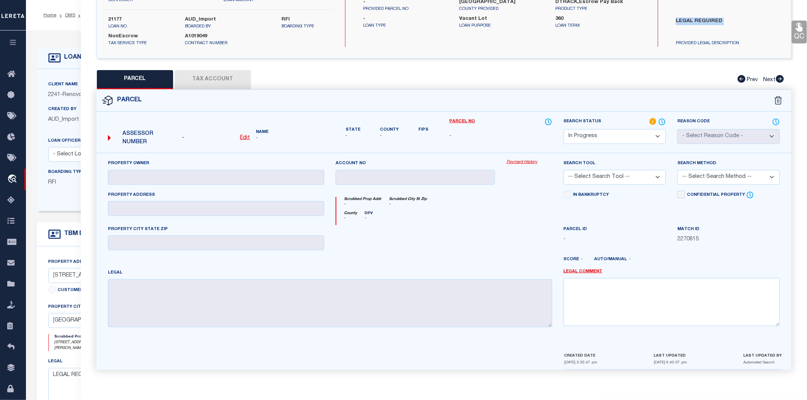
click at [616, 138] on select "Automated Search Bad Parcel Complete Duplicate Parcel High Dollar Reporting In …" at bounding box center [615, 136] width 103 height 15
select select "ND"
click at [564, 129] on select "Automated Search Bad Parcel Complete Duplicate Parcel High Dollar Reporting In …" at bounding box center [615, 136] width 103 height 15
click at [614, 290] on textarea at bounding box center [672, 302] width 216 height 48
paste textarea "LEGAL REQUIRED"
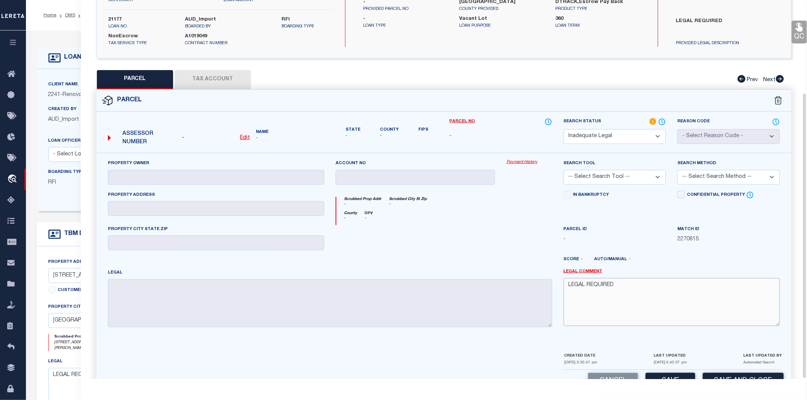
scroll to position [123, 0]
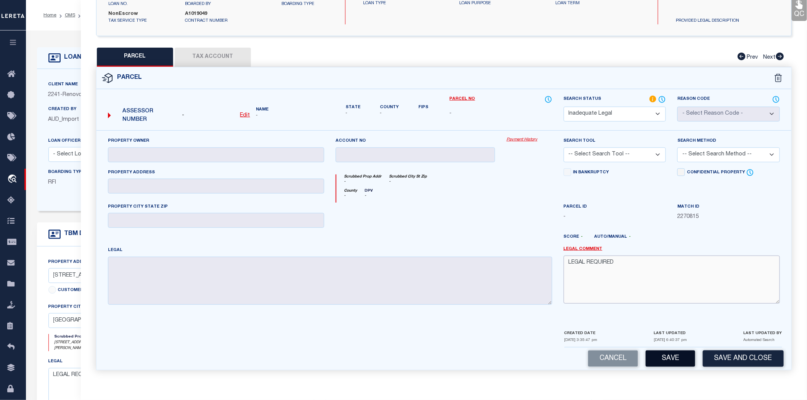
type textarea "LEGAL REQUIRED"
click at [669, 355] on button "Save" at bounding box center [671, 359] width 50 height 16
select select "AS"
checkbox input "false"
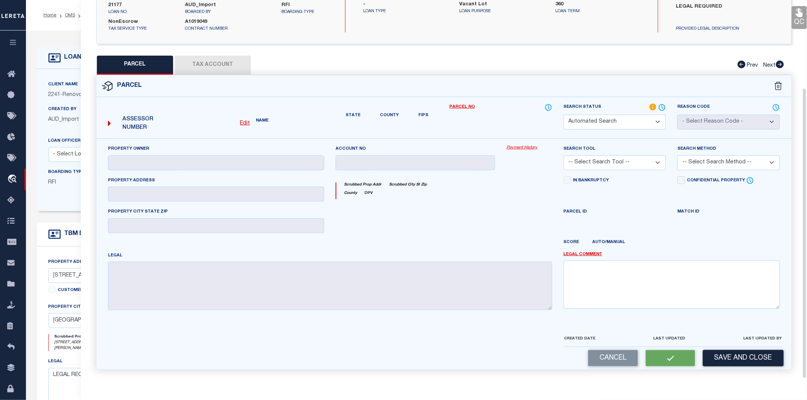
select select "ND"
checkbox input "false"
type textarea "LEGAL REQUIRED"
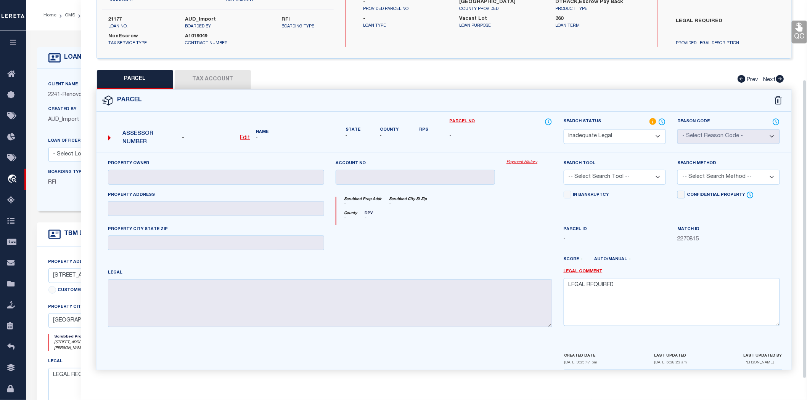
scroll to position [0, 0]
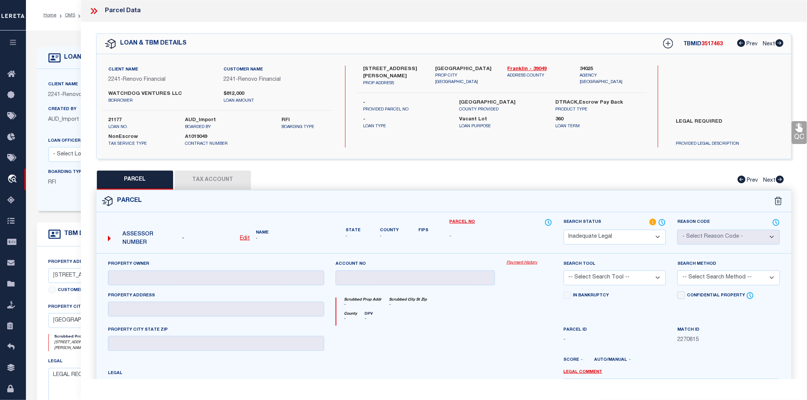
click at [94, 12] on icon at bounding box center [94, 11] width 10 height 10
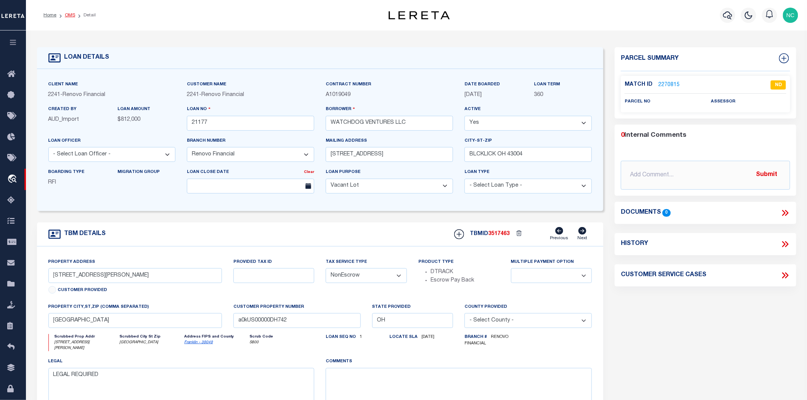
click at [67, 16] on link "OMS" at bounding box center [70, 15] width 10 height 5
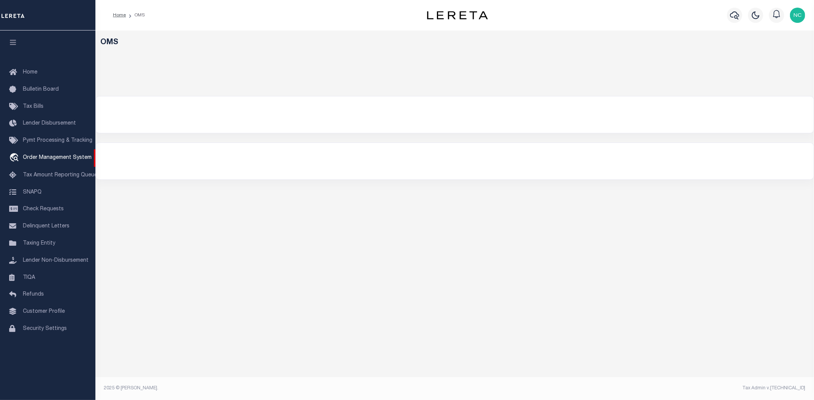
select select "200"
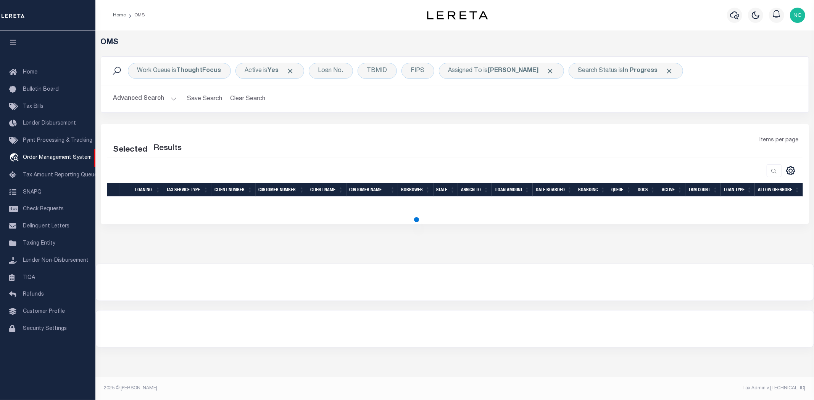
select select "200"
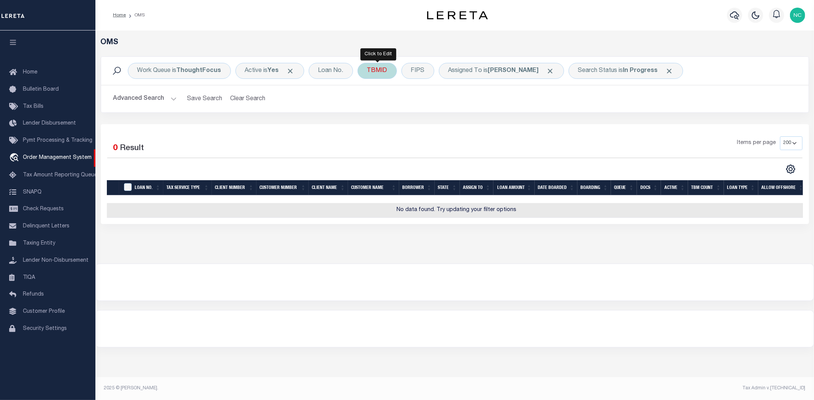
drag, startPoint x: 383, startPoint y: 74, endPoint x: 380, endPoint y: 77, distance: 5.1
click at [380, 77] on div "TBMID" at bounding box center [376, 71] width 39 height 16
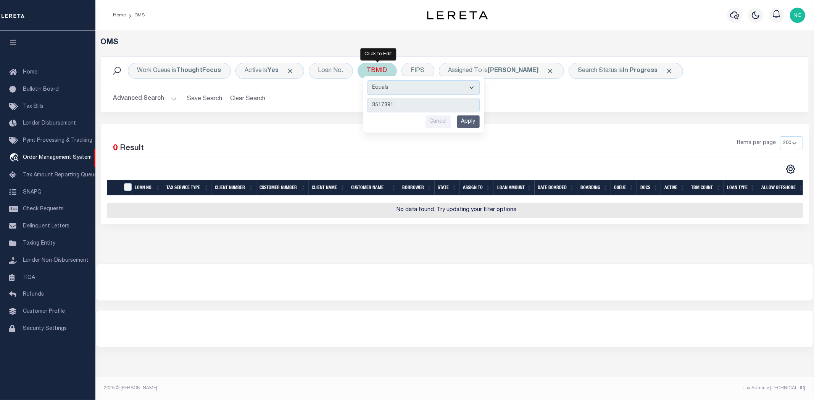
type input "3517391"
click at [466, 122] on input "Apply" at bounding box center [468, 122] width 23 height 13
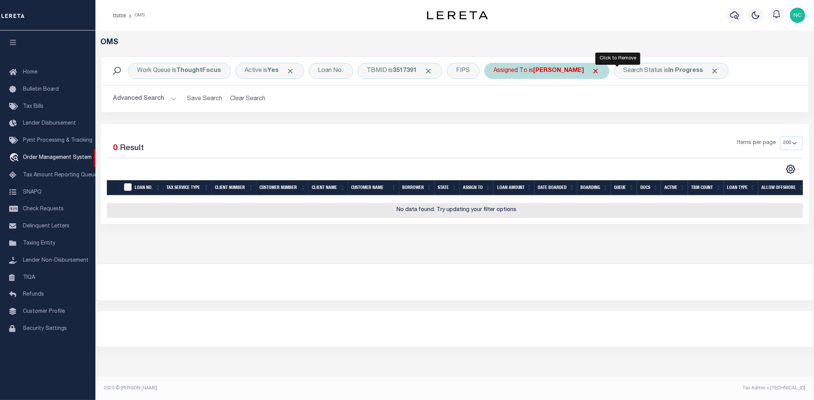
click at [600, 69] on span "Click to Remove" at bounding box center [596, 71] width 8 height 8
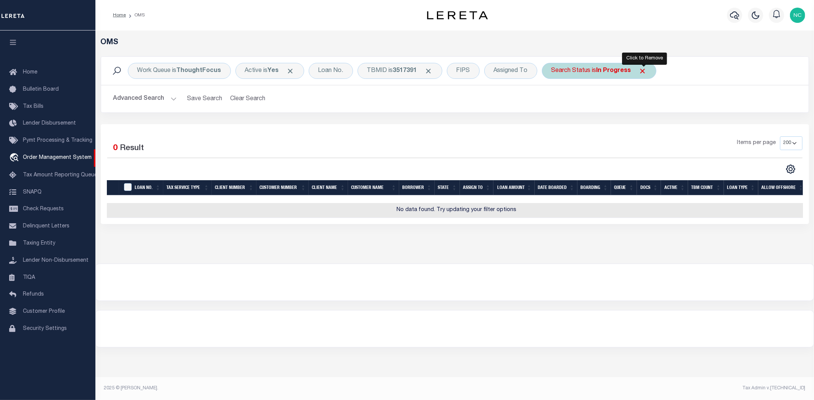
click at [643, 71] on span "Click to Remove" at bounding box center [643, 71] width 8 height 8
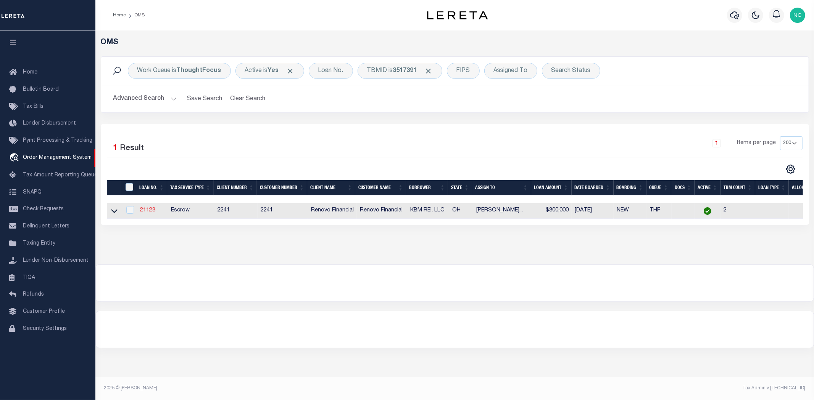
click at [147, 212] on link "21123" at bounding box center [147, 210] width 15 height 5
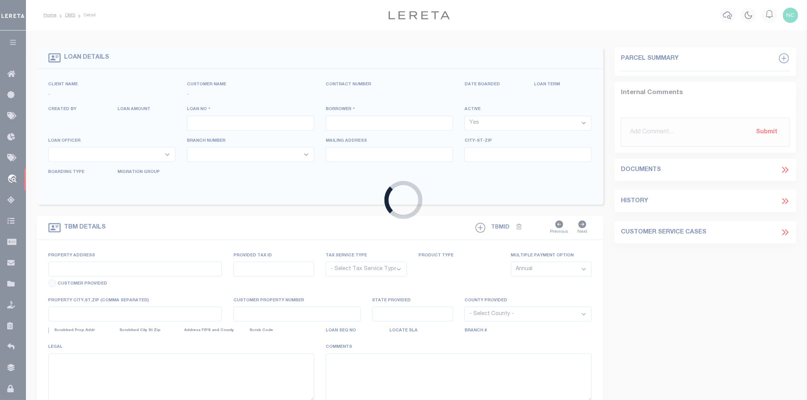
type input "21123"
type input "KBM REI, LLC"
select select
type input "6220 Emberwood Rd"
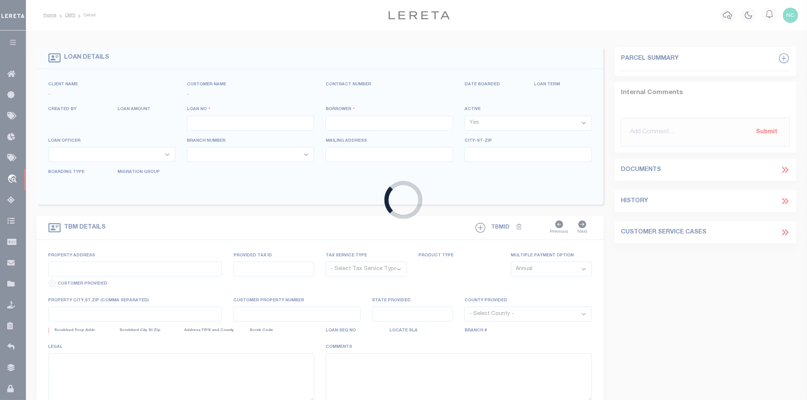
type input "Dublin OH 43017"
select select "400"
select select "Escrow"
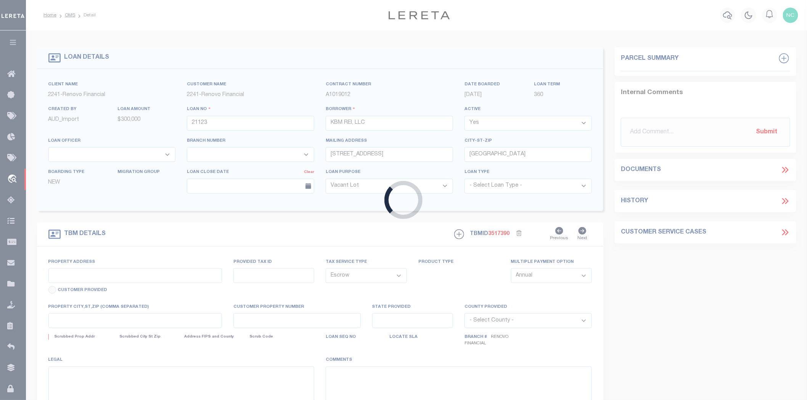
type input "10 Maple Street"
select select
type input "Jeffersonville, OH 43128"
type input "a0kUS00000D9RUY"
type input "OH"
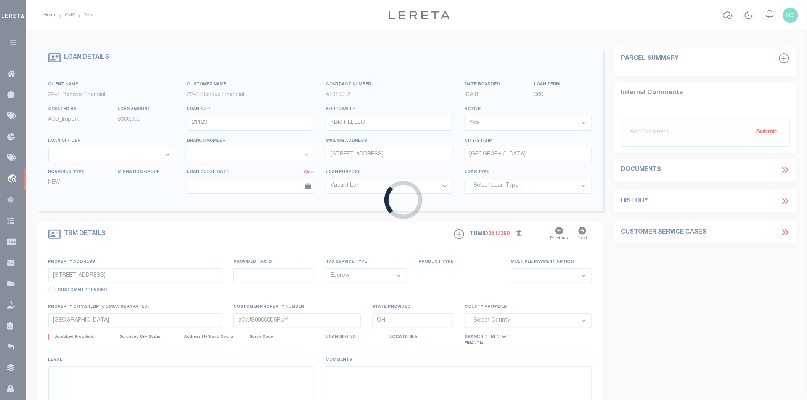
select select
type textarea "LEGAL REQUIRED"
select select "164194"
select select "25066"
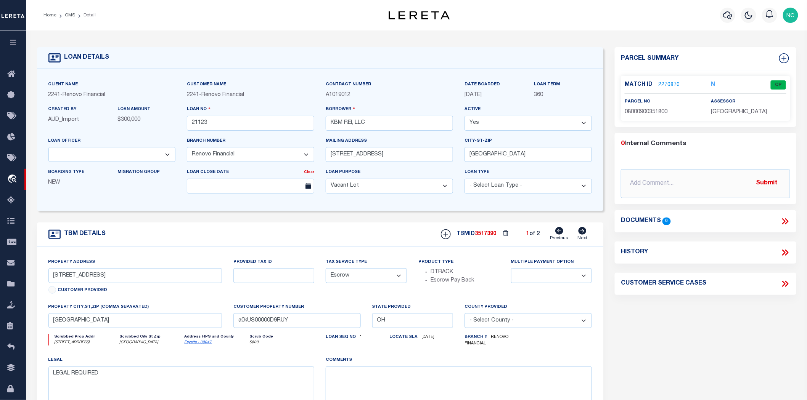
click at [664, 83] on link "2270870" at bounding box center [668, 85] width 21 height 8
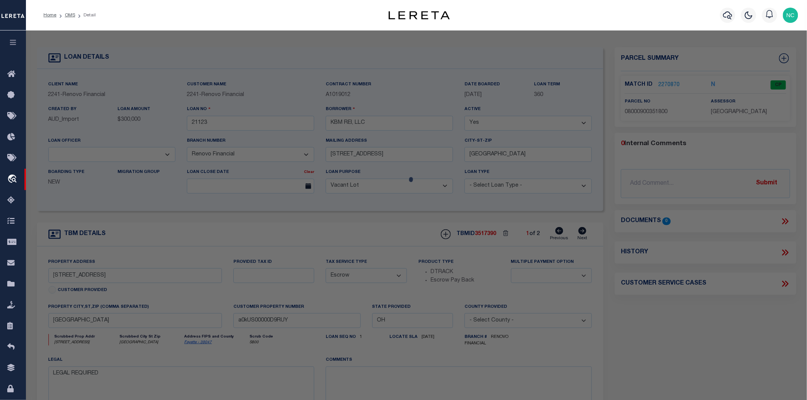
checkbox input "false"
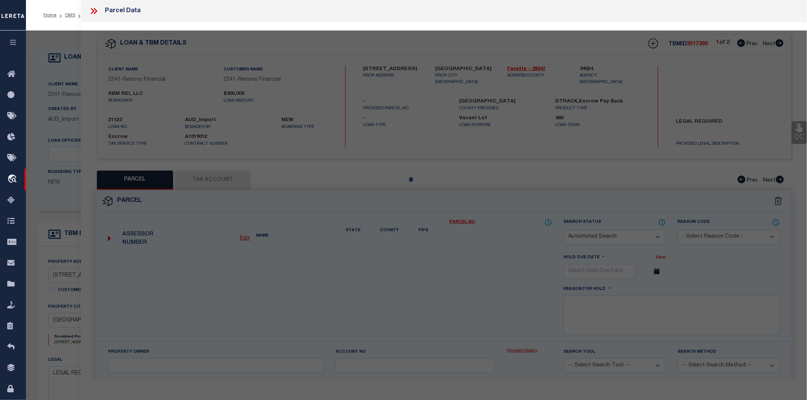
select select "CP"
type input "LUTZ JOYCE"
select select "ATL"
select select "ADD"
type input "10 Maple Street LOT 10"
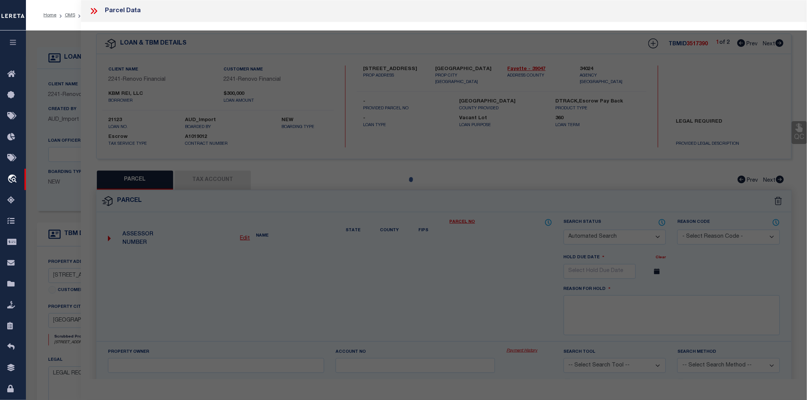
checkbox input "false"
type input "Jeffersonville, OH 43128"
type textarea "BENDLE 50X180"
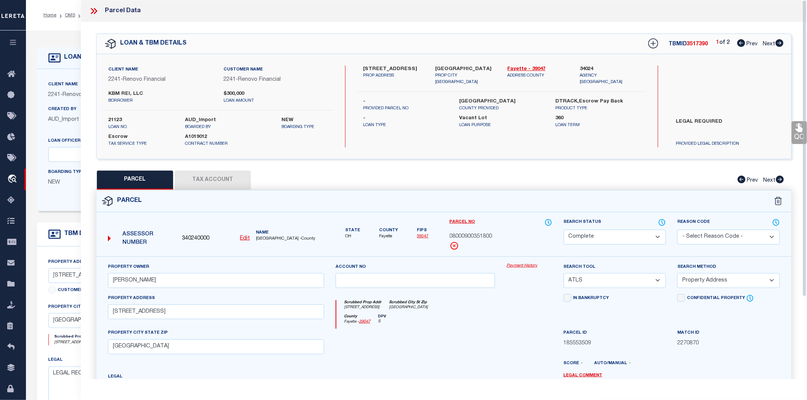
click at [782, 180] on icon at bounding box center [780, 180] width 8 height 8
click at [780, 43] on icon at bounding box center [780, 43] width 8 height 8
select select "AS"
select select
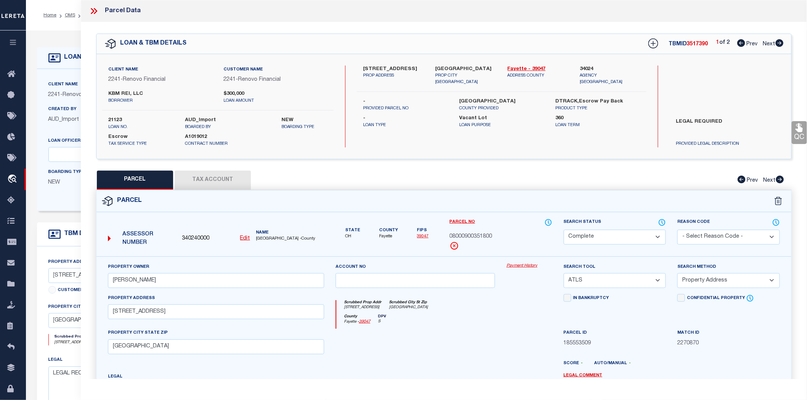
checkbox input "false"
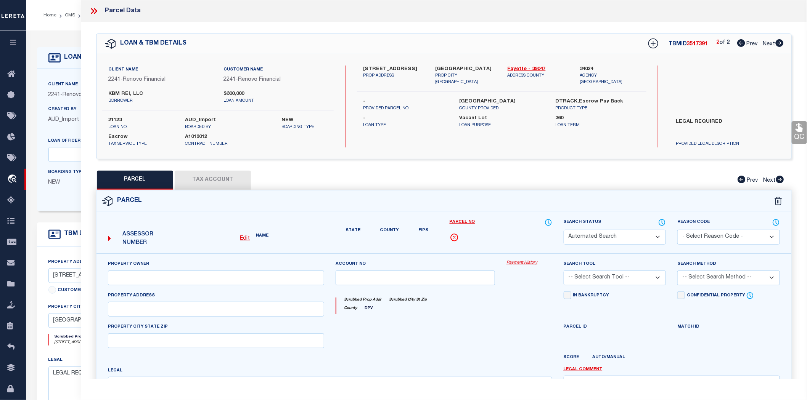
select select "ND"
checkbox input "false"
type textarea "LEGAL REQUIRED"
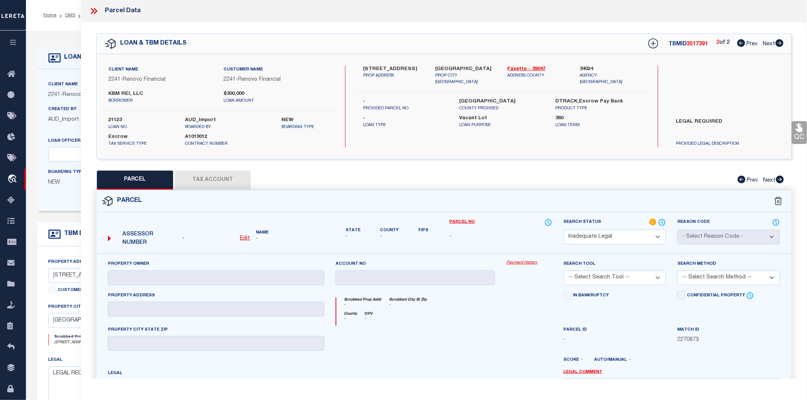
click at [739, 43] on icon at bounding box center [741, 43] width 8 height 8
select select "AS"
checkbox input "false"
select select "CP"
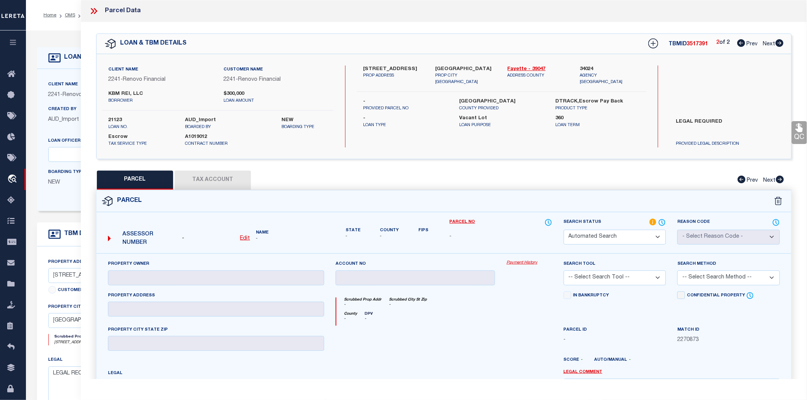
type input "LUTZ JOYCE"
select select "ATL"
select select "ADD"
type input "10 Maple Street LOT 10"
checkbox input "false"
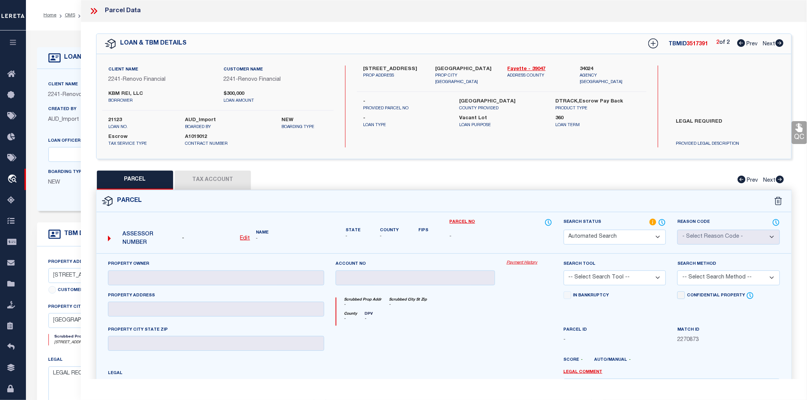
type input "Jeffersonville, OH 43128"
type textarea "BENDLE 50X180"
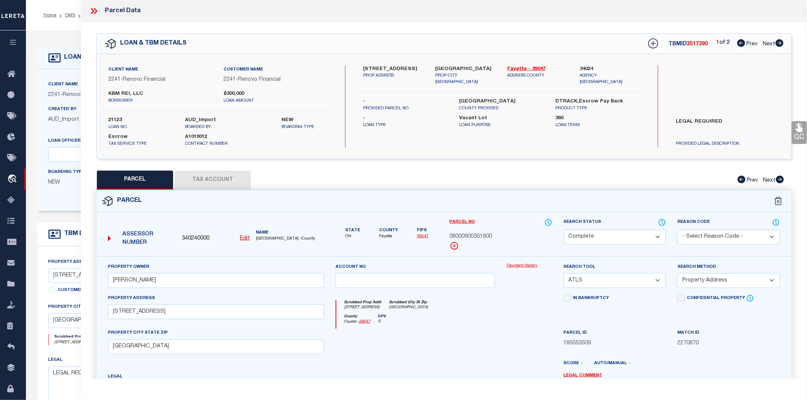
click at [781, 43] on icon at bounding box center [780, 43] width 8 height 8
select select "AS"
select select
checkbox input "false"
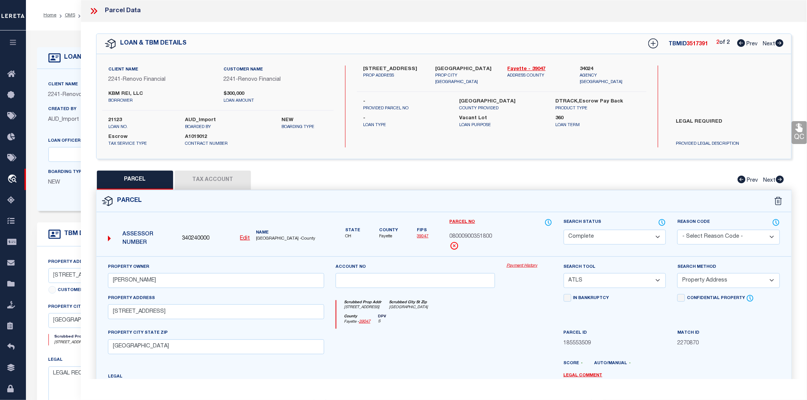
checkbox input "false"
select select "ND"
checkbox input "false"
type textarea "LEGAL REQUIRED"
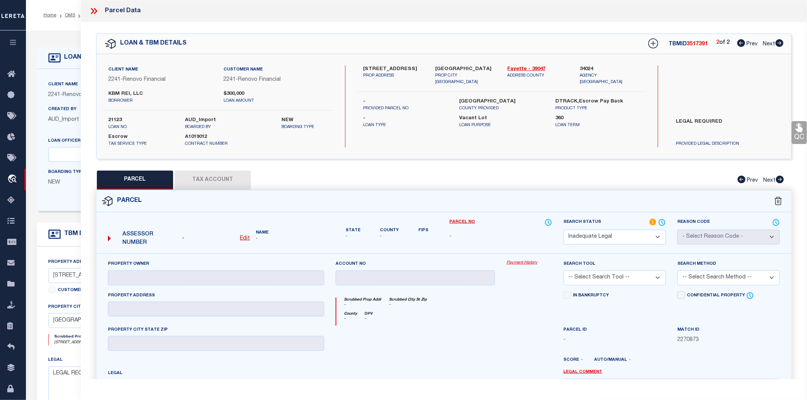
click at [96, 11] on icon at bounding box center [95, 11] width 3 height 6
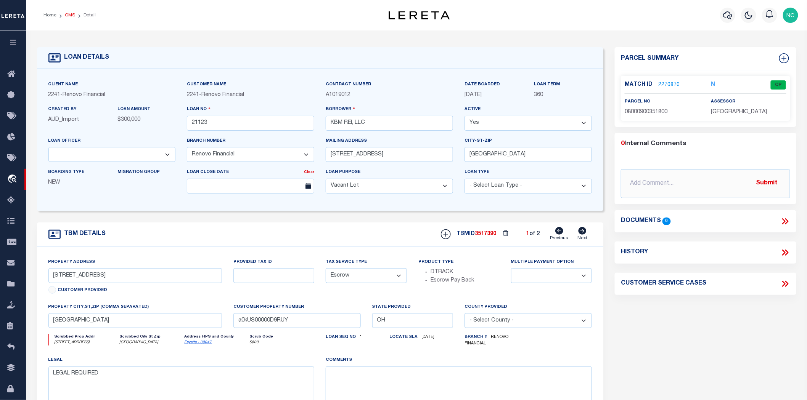
click at [69, 13] on link "OMS" at bounding box center [70, 15] width 10 height 5
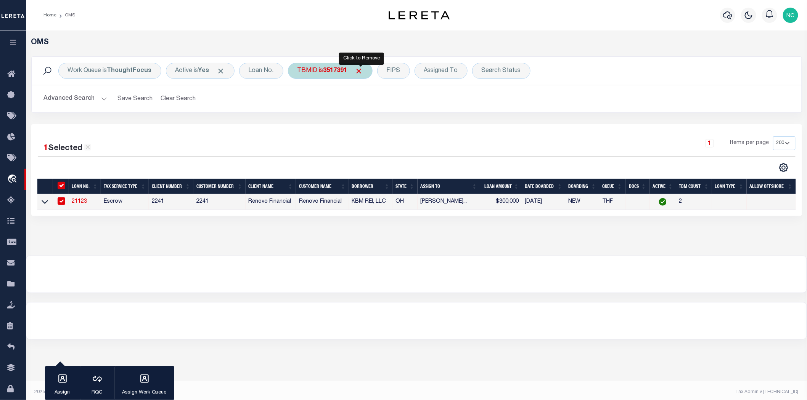
click at [361, 70] on span "Click to Remove" at bounding box center [359, 71] width 8 height 8
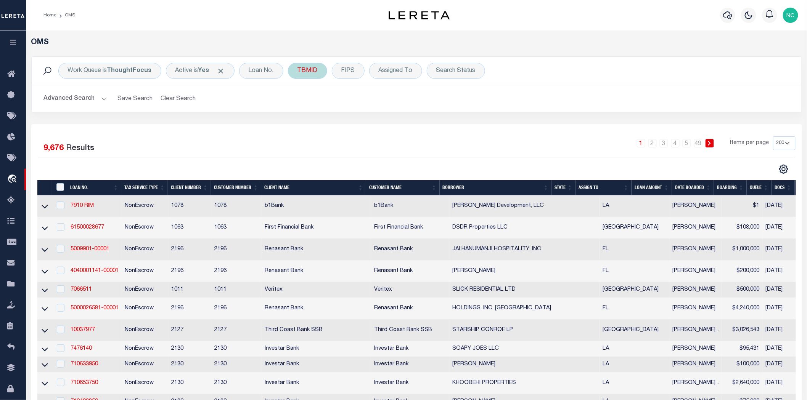
click at [306, 73] on div "TBMID" at bounding box center [307, 71] width 39 height 16
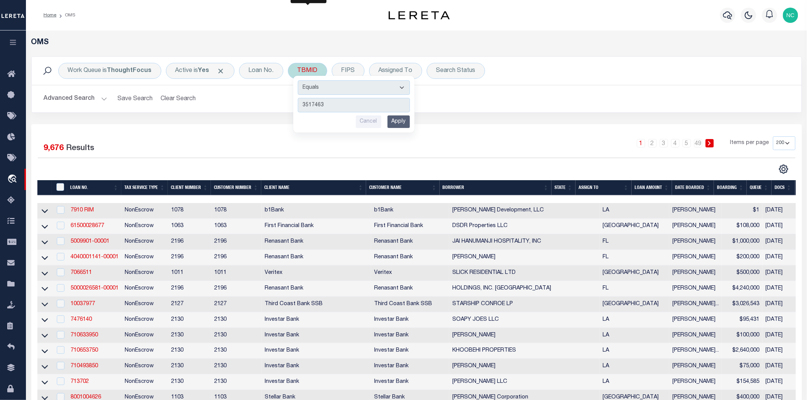
type input "3517463"
click at [395, 123] on input "Apply" at bounding box center [399, 122] width 23 height 13
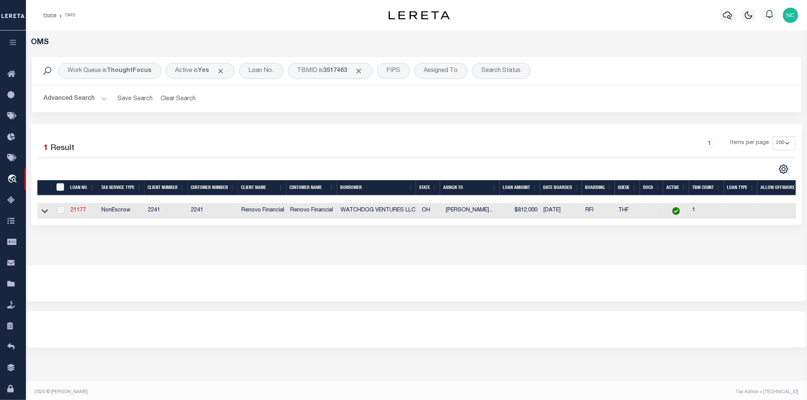
click at [113, 212] on td "NonEscrow" at bounding box center [121, 211] width 47 height 16
checkbox input "true"
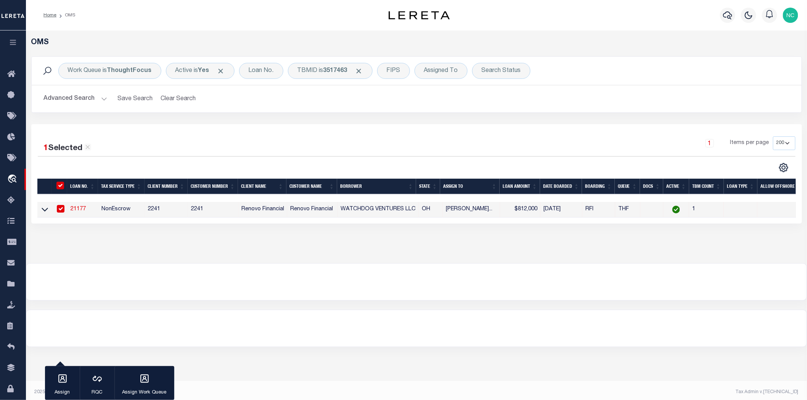
click at [79, 210] on link "21177" at bounding box center [78, 209] width 15 height 5
type input "21177"
type input "WATCHDOG VENTURES LLC"
type input "7529 BLACKLICK RIDGE BLVD"
type input "BLCKLICK OH 43004"
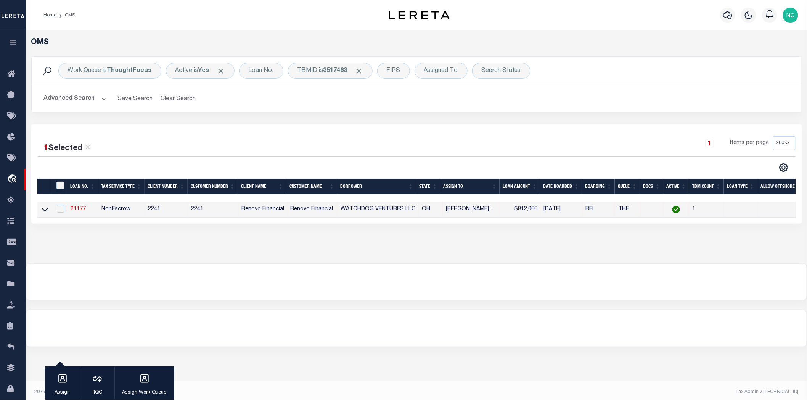
select select "NonEscrow"
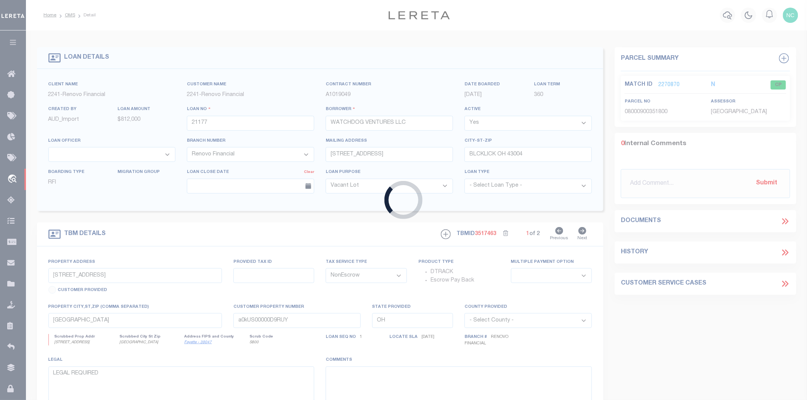
type input "194 Hamilton Avenue"
select select
type input "Columbus, OH 43203"
type input "a0kUS00000DH742"
select select
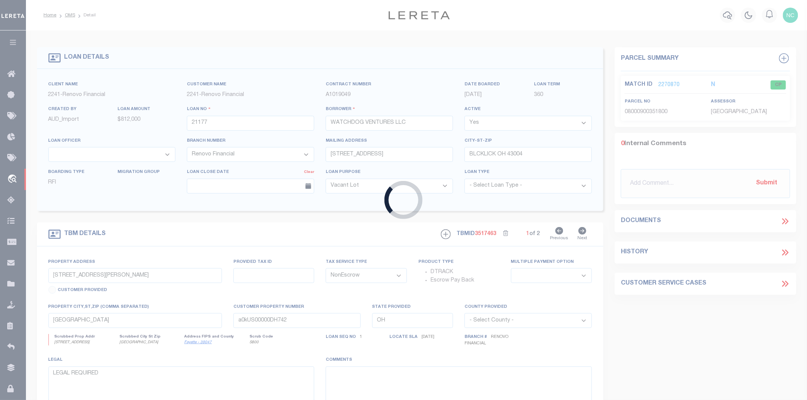
select select "25066"
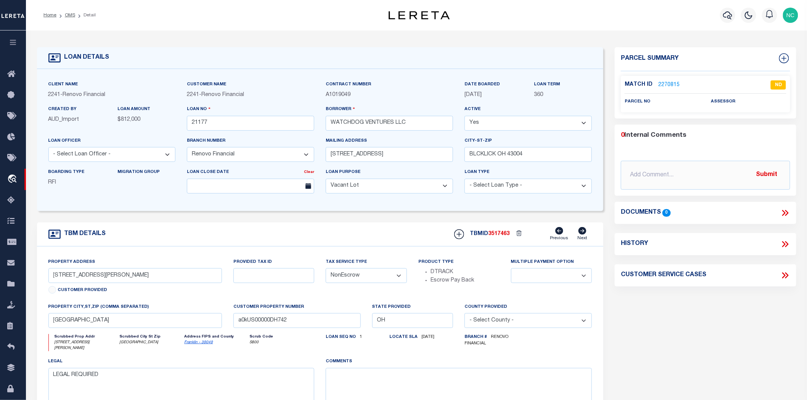
click at [666, 85] on link "2270815" at bounding box center [668, 85] width 21 height 8
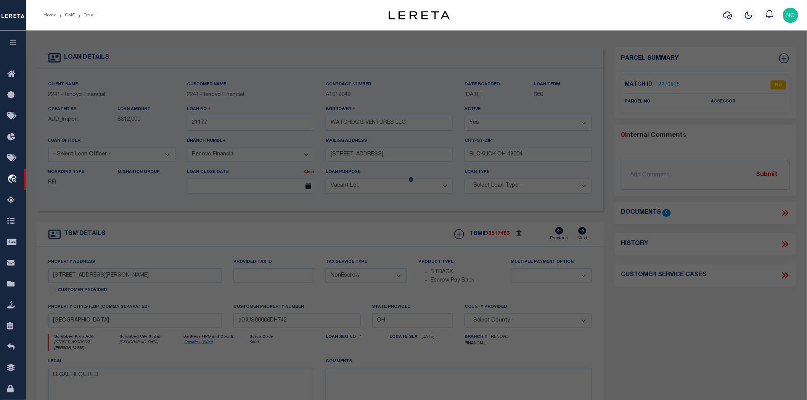
select select "AS"
checkbox input "false"
select select "ND"
checkbox input "false"
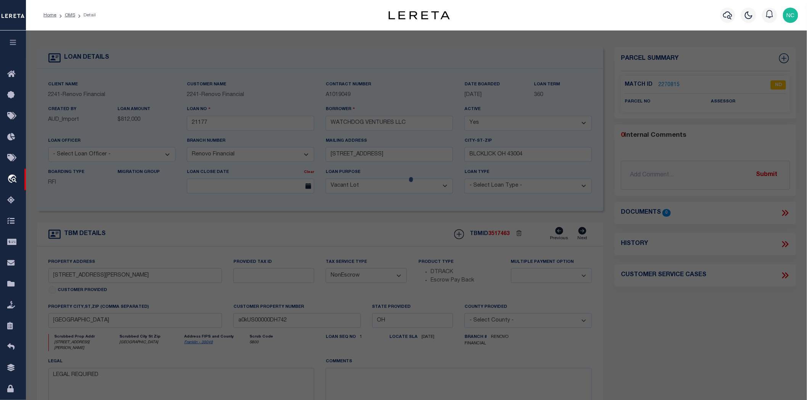
type textarea "LEGAL REQUIRED"
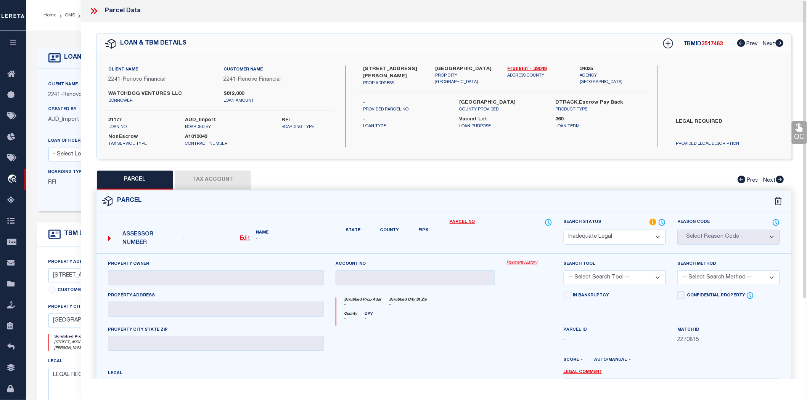
click at [95, 10] on icon at bounding box center [94, 11] width 10 height 10
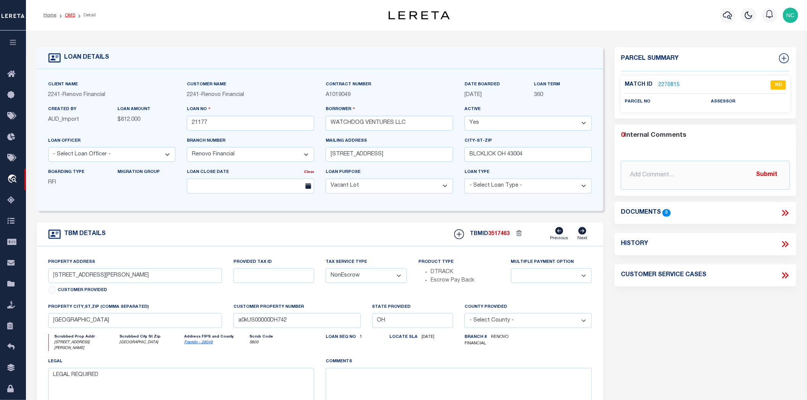
click at [71, 15] on link "OMS" at bounding box center [70, 15] width 10 height 5
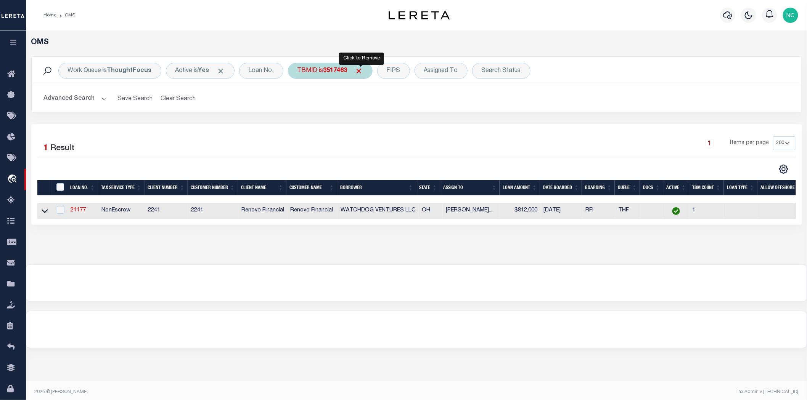
click at [363, 69] on span "Click to Remove" at bounding box center [359, 71] width 8 height 8
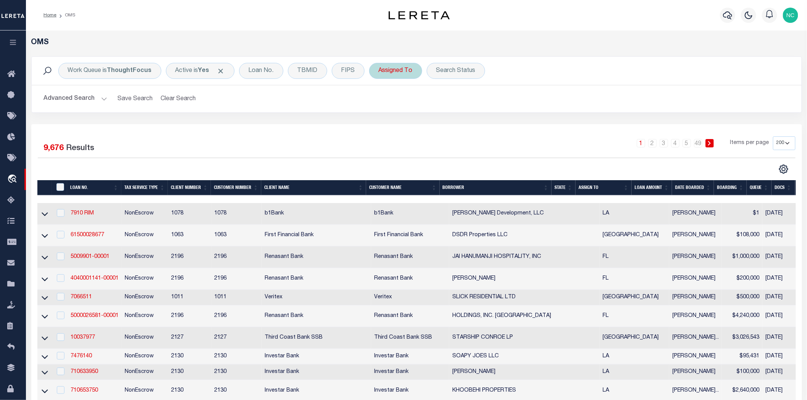
click at [397, 72] on div "Assigned To" at bounding box center [395, 71] width 53 height 16
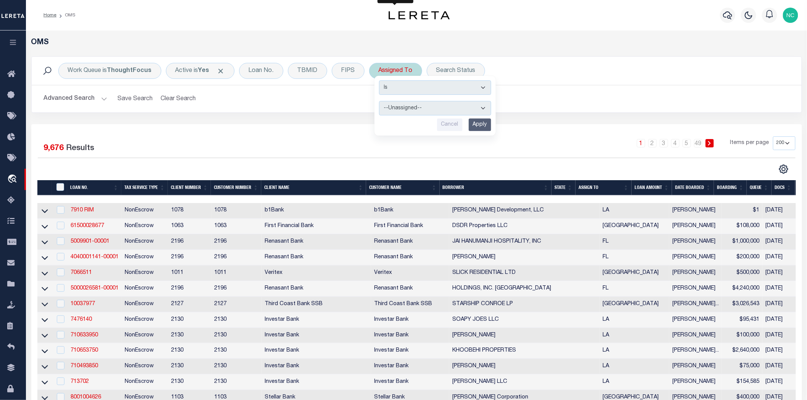
click at [402, 111] on select "--Unassigned-- Abdul Muzain Agustin Fernandez Ahmad Darwish Alberto Estrada All…" at bounding box center [435, 108] width 112 height 14
select select "[PERSON_NAME]"
click at [379, 101] on select "--Unassigned-- Abdul Muzain Agustin Fernandez Ahmad Darwish Alberto Estrada All…" at bounding box center [435, 108] width 112 height 14
click at [483, 122] on input "Apply" at bounding box center [480, 125] width 23 height 13
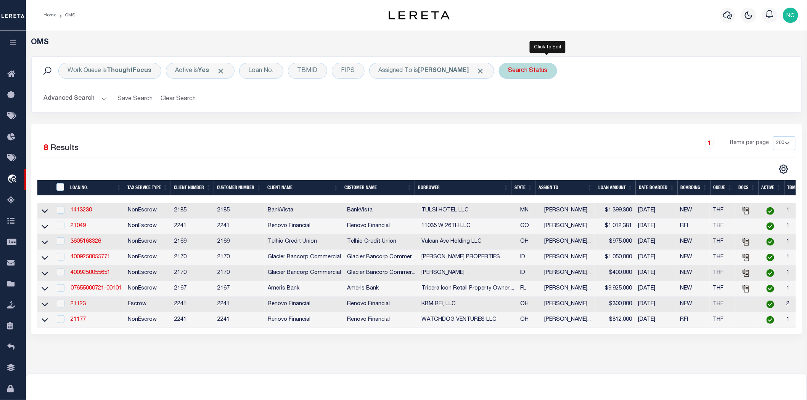
click at [550, 69] on div "Search Status" at bounding box center [528, 71] width 58 height 16
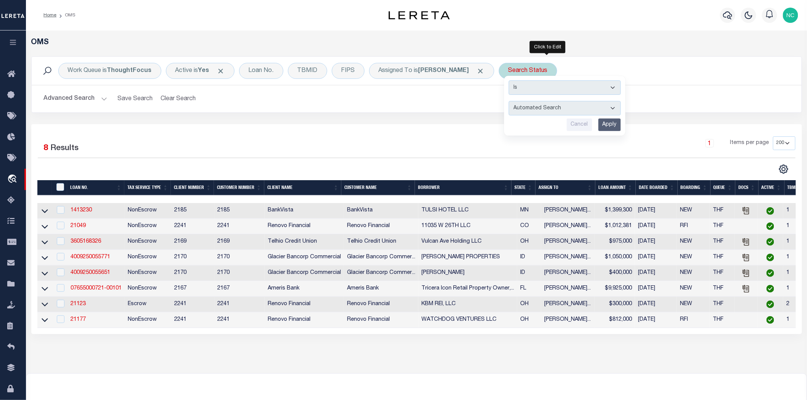
click at [557, 108] on select "Automated Search Bad Parcel Complete Duplicate Parcel High Dollar Reporting In …" at bounding box center [565, 108] width 112 height 14
select select "IP"
click at [528, 101] on select "Automated Search Bad Parcel Complete Duplicate Parcel High Dollar Reporting In …" at bounding box center [565, 108] width 112 height 14
click at [621, 121] on input "Apply" at bounding box center [609, 125] width 23 height 13
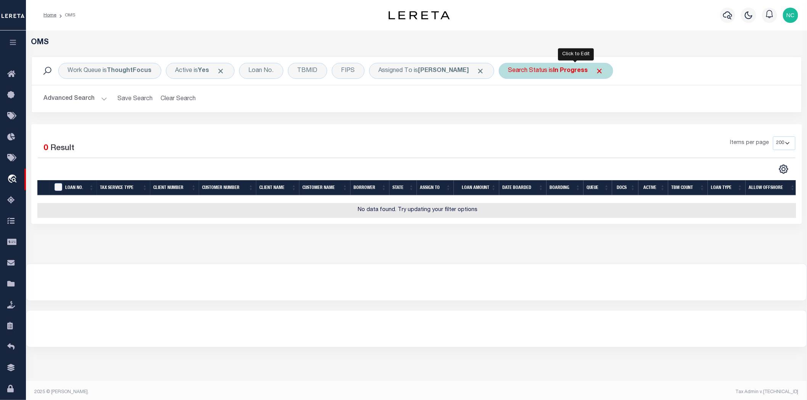
click at [599, 63] on div "Search Status is In Progress" at bounding box center [556, 71] width 114 height 16
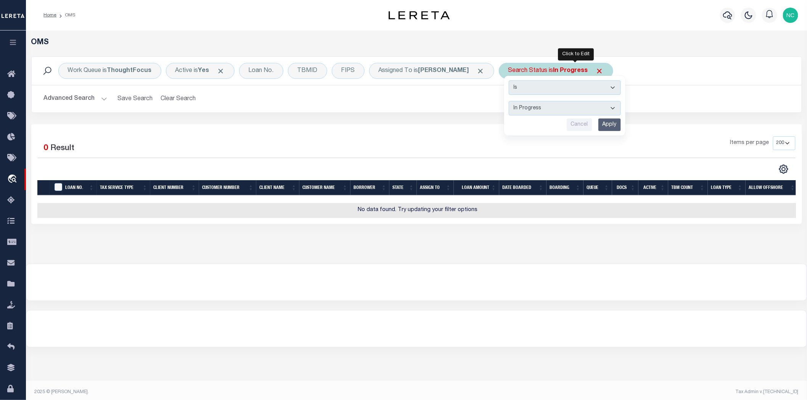
click at [555, 111] on select "Automated Search Bad Parcel Complete Duplicate Parcel High Dollar Reporting In …" at bounding box center [565, 108] width 112 height 14
select select "RD"
click at [528, 101] on select "Automated Search Bad Parcel Complete Duplicate Parcel High Dollar Reporting In …" at bounding box center [565, 108] width 112 height 14
click at [621, 124] on input "Apply" at bounding box center [609, 125] width 23 height 13
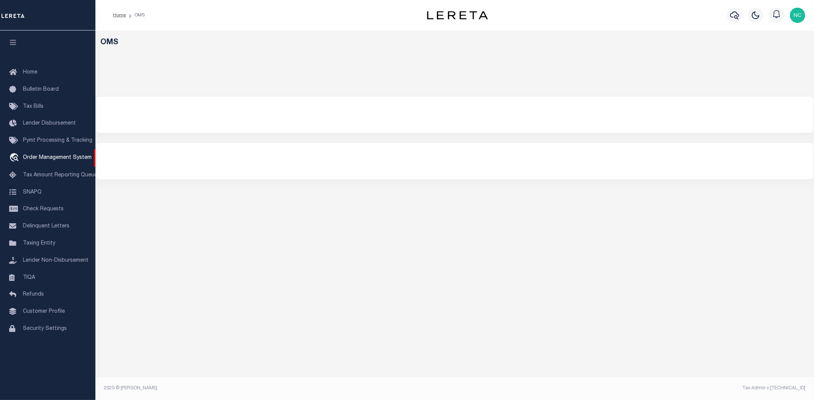
select select "200"
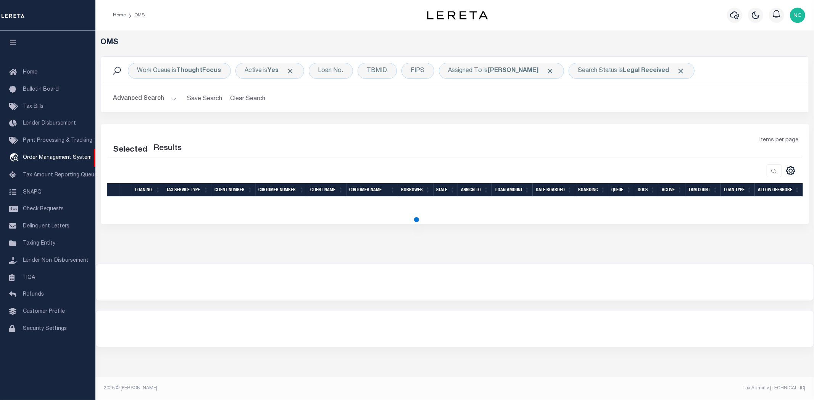
select select "200"
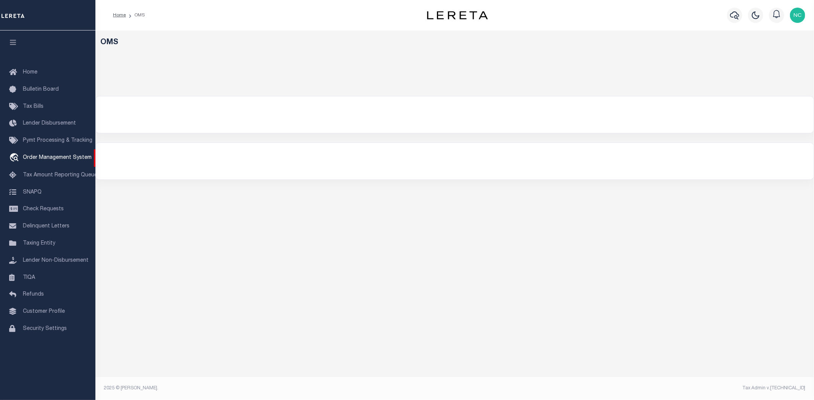
select select "200"
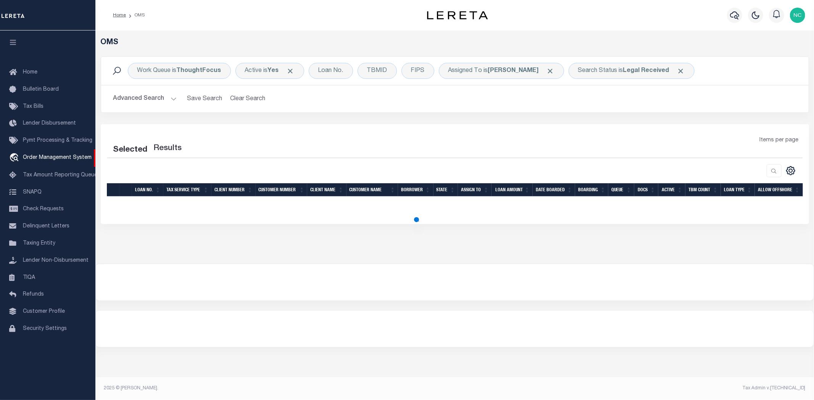
select select "200"
